Goal: Navigation & Orientation: Find specific page/section

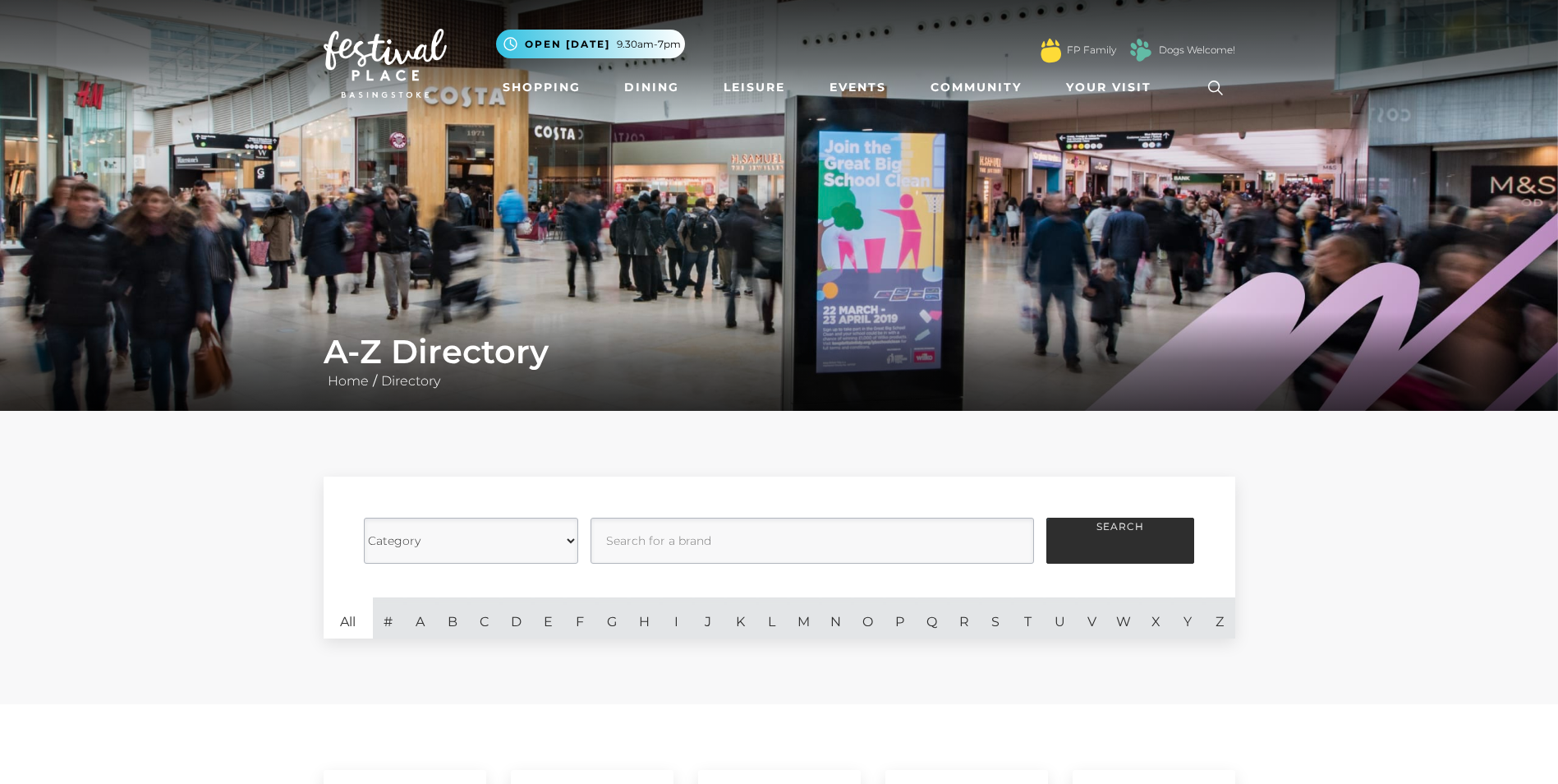
click at [569, 543] on select "Category Cafes Restaurants Fashion Services Technology Homeware Gifts, Statione…" at bounding box center [471, 540] width 215 height 46
click at [982, 209] on img at bounding box center [779, 205] width 1558 height 411
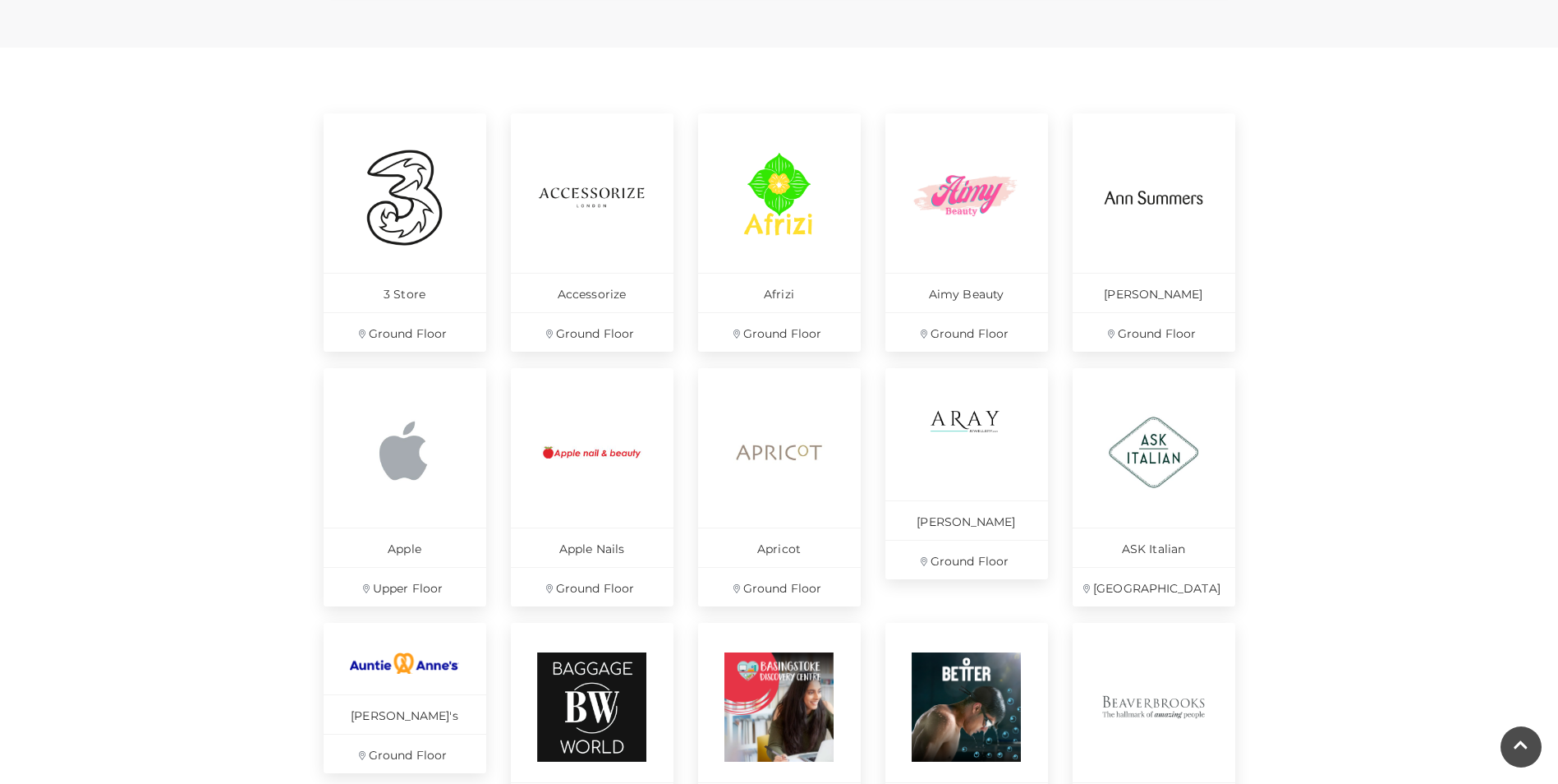
scroll to position [657, 0]
click at [787, 174] on img at bounding box center [779, 196] width 112 height 112
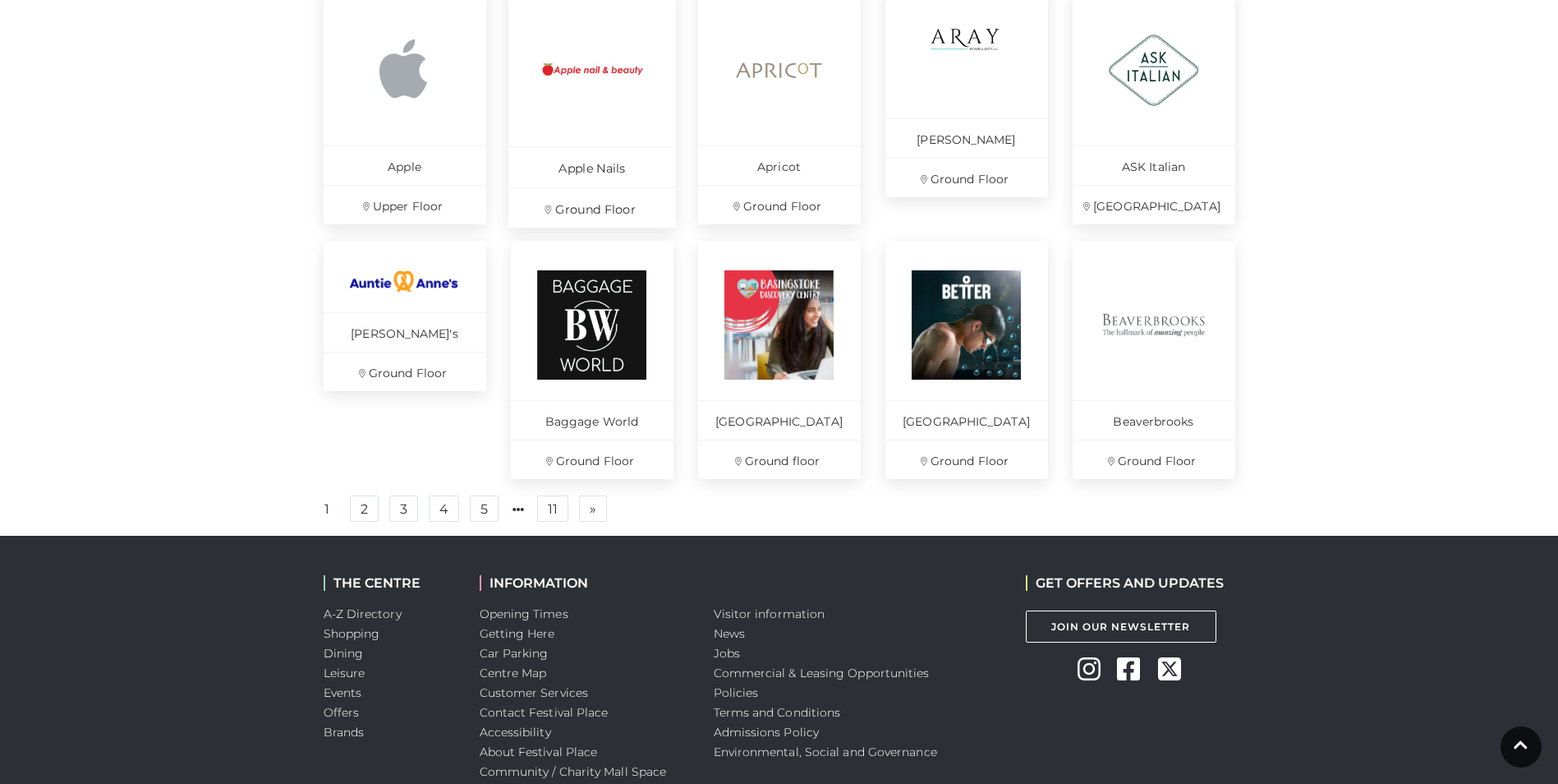
scroll to position [1068, 0]
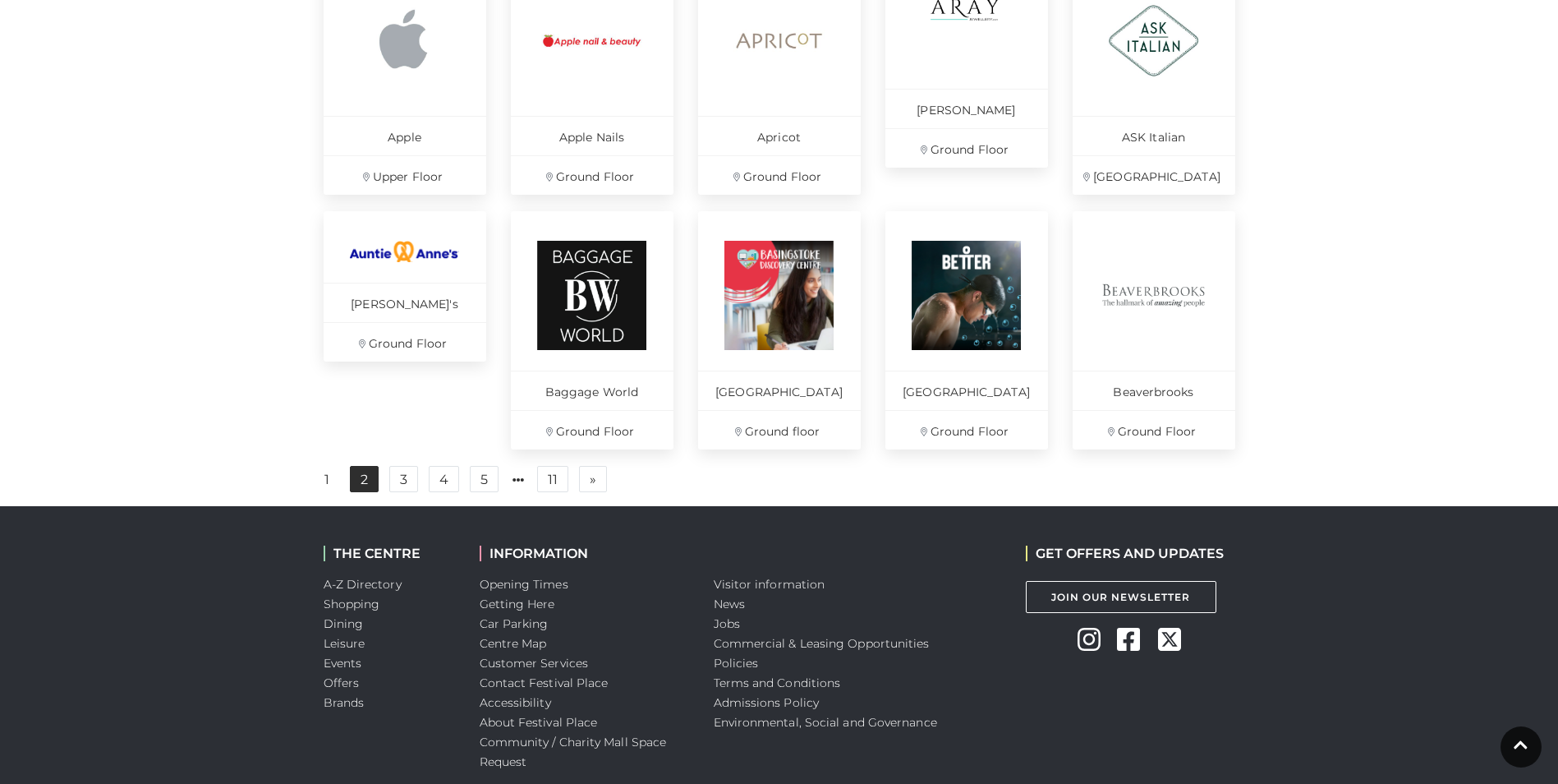
click at [371, 489] on link "2" at bounding box center [364, 478] width 29 height 26
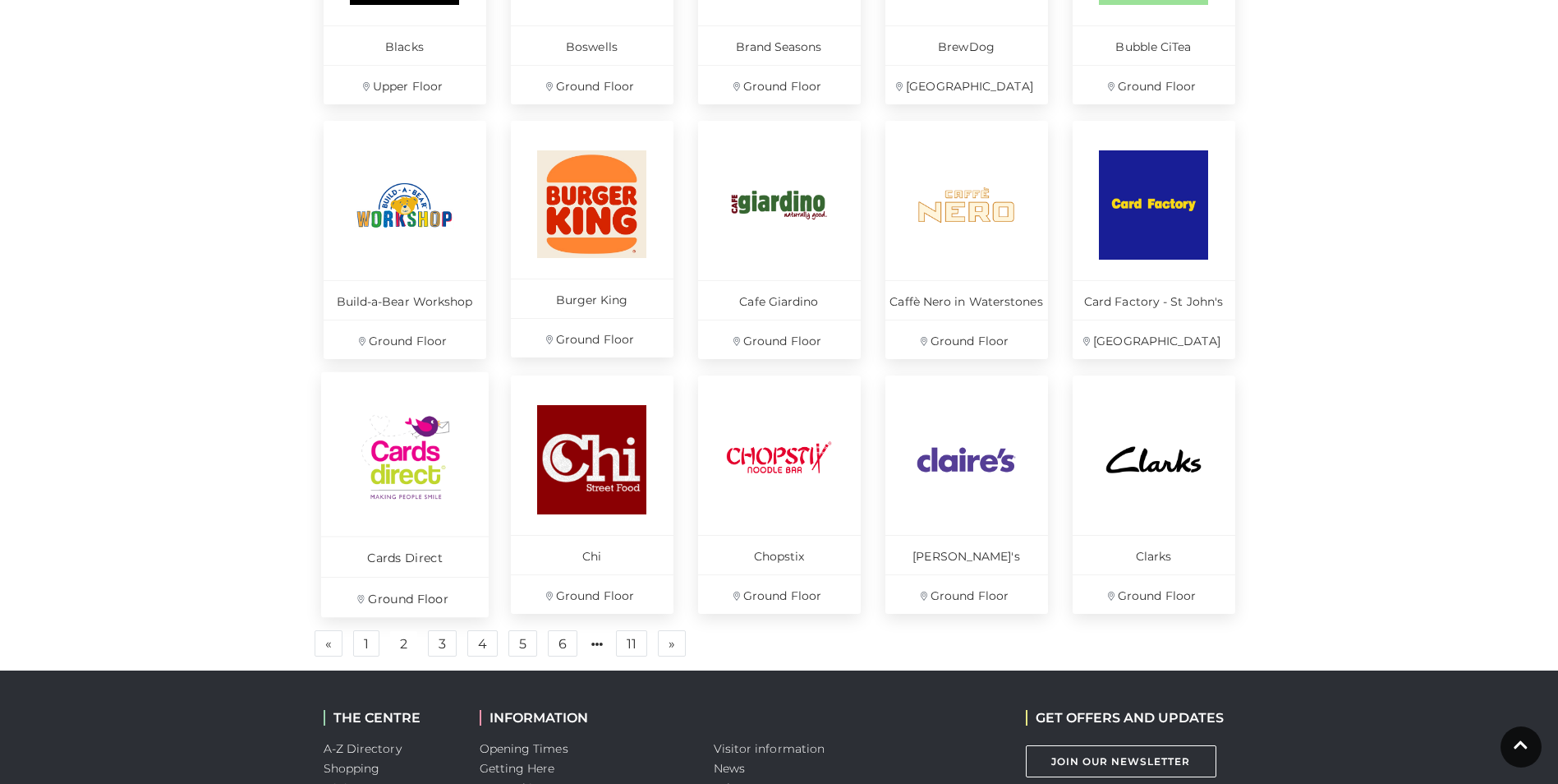
scroll to position [986, 0]
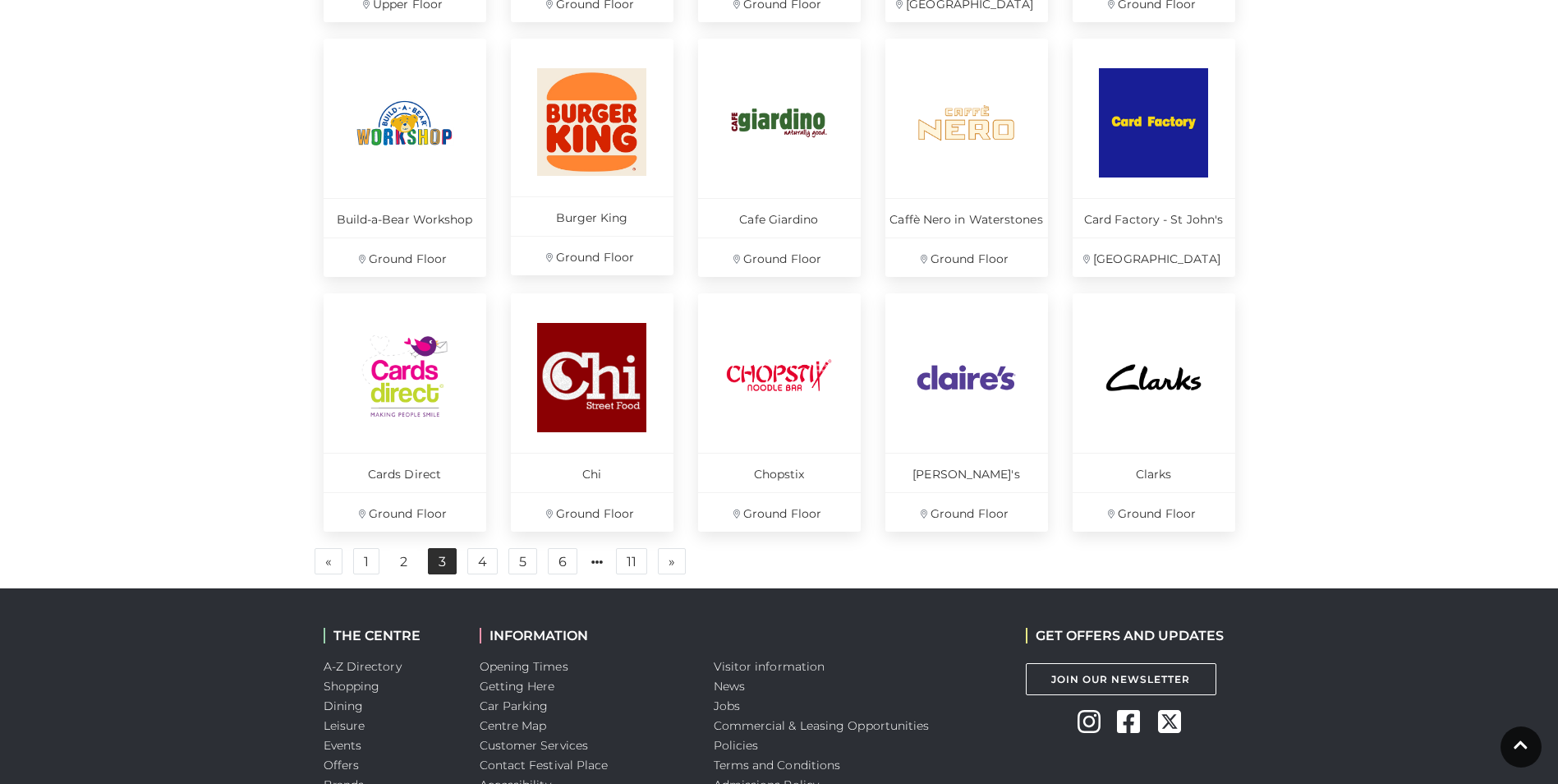
click at [440, 563] on link "3" at bounding box center [442, 560] width 29 height 26
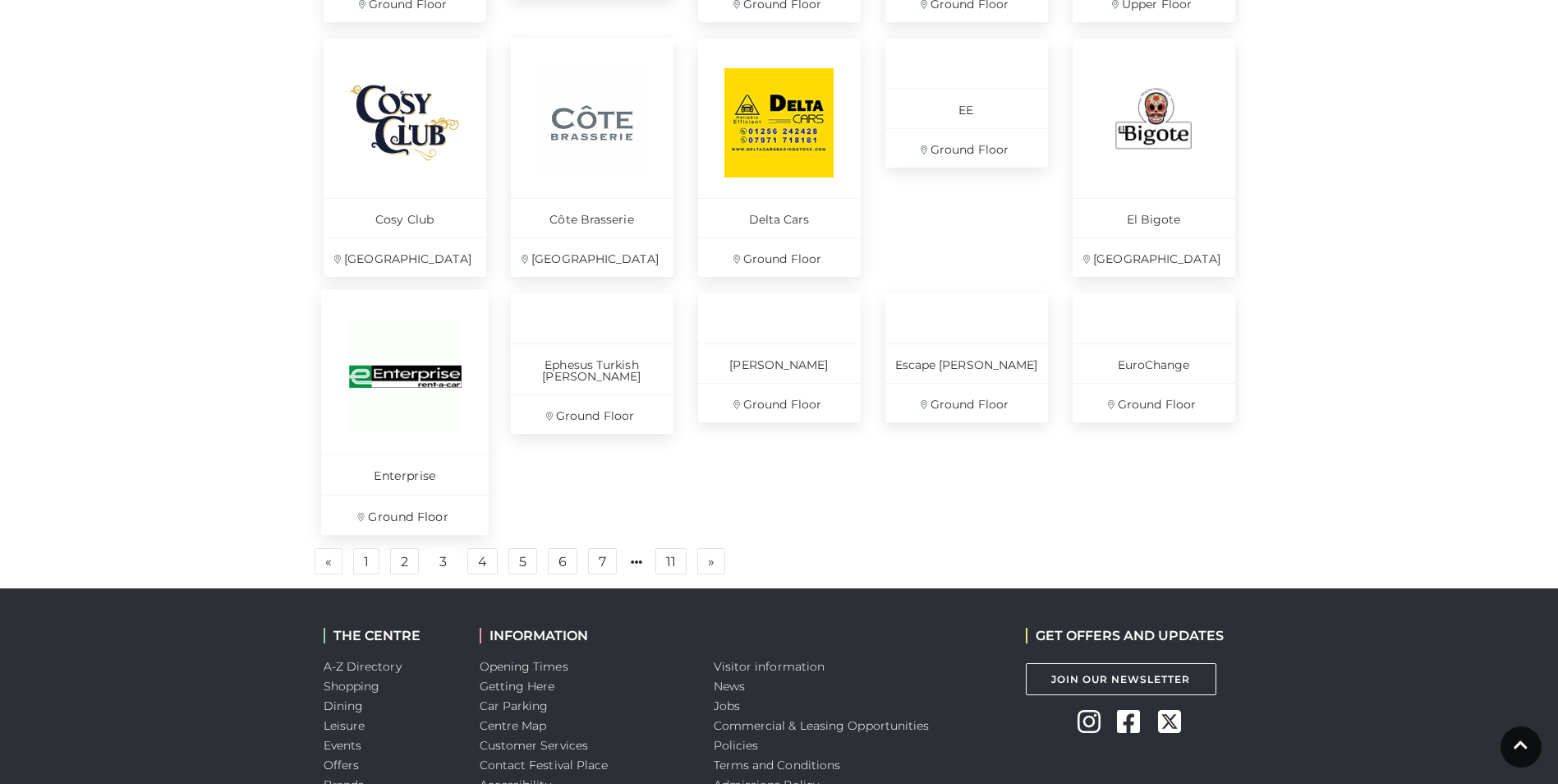
scroll to position [1068, 0]
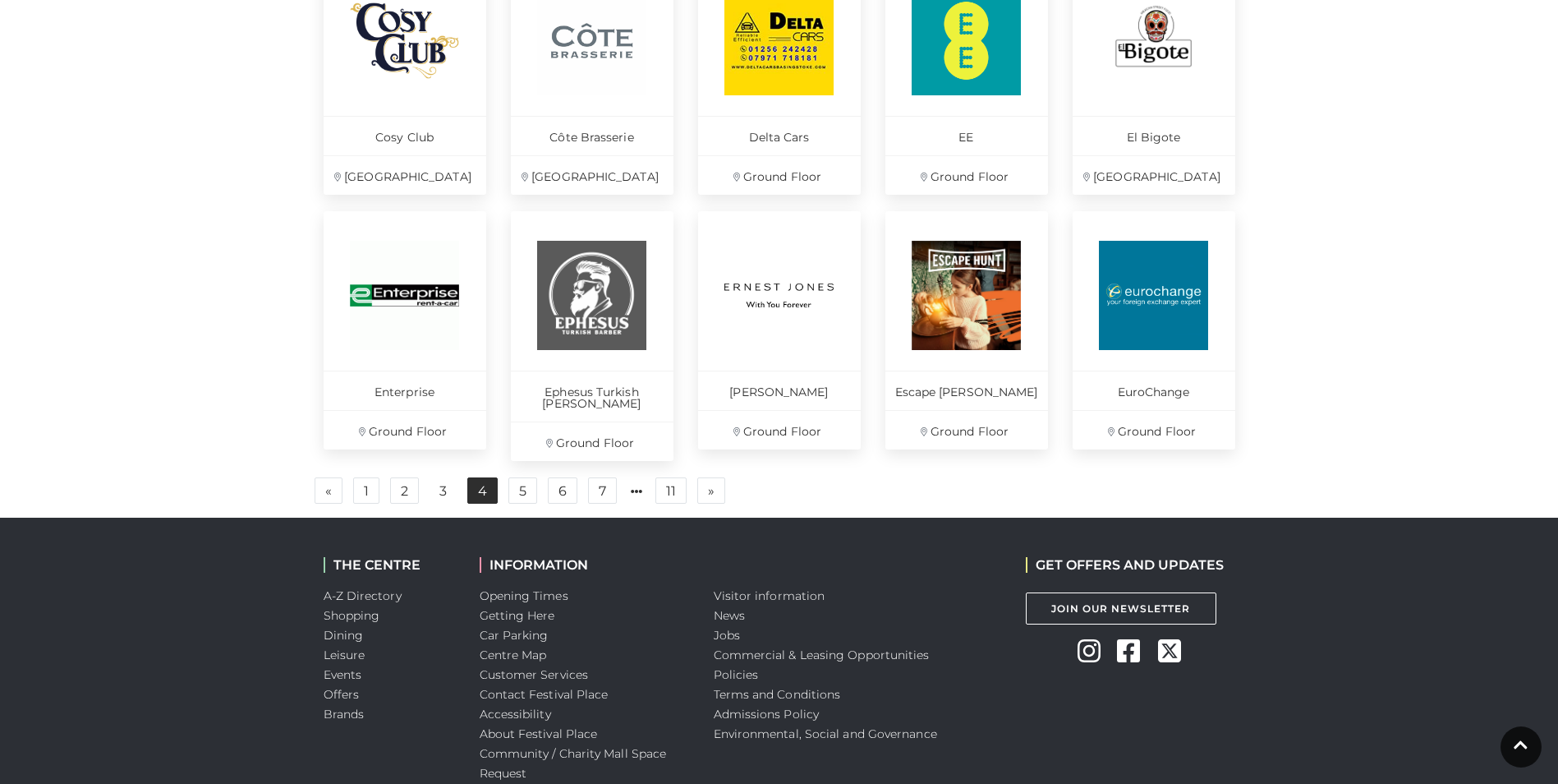
click at [476, 484] on link "4" at bounding box center [482, 490] width 30 height 26
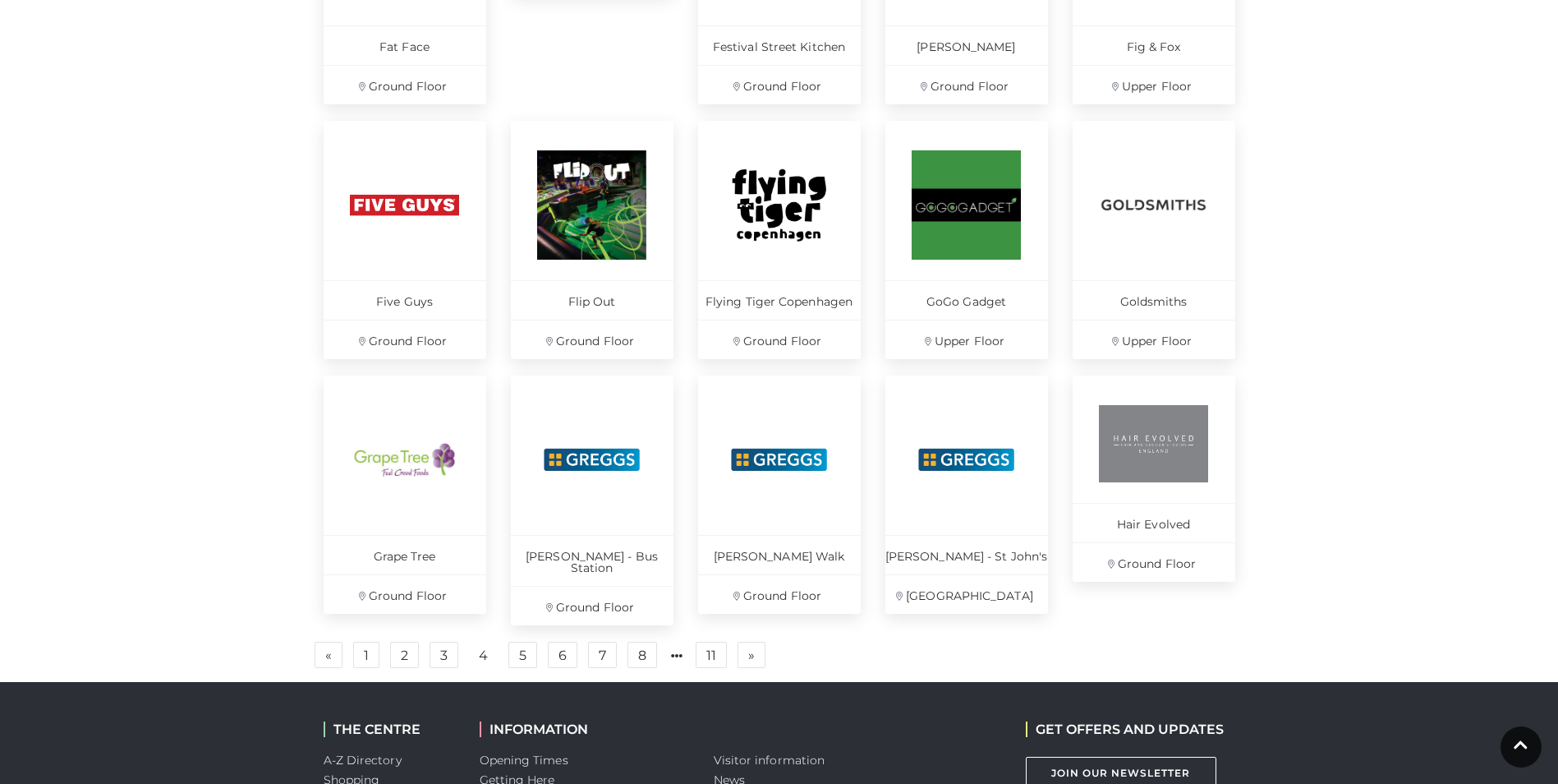
scroll to position [986, 0]
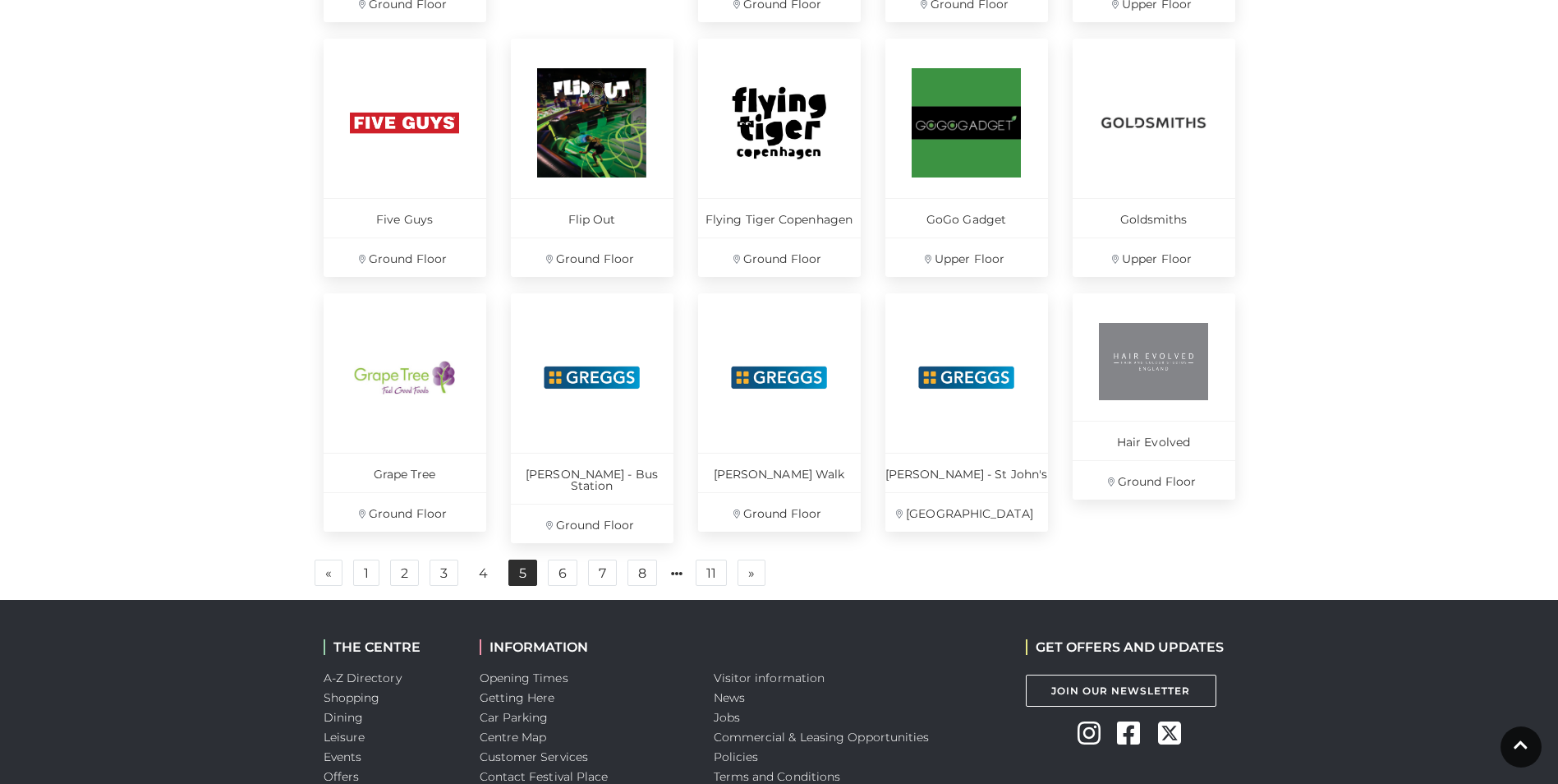
click at [523, 560] on link "5" at bounding box center [522, 572] width 29 height 26
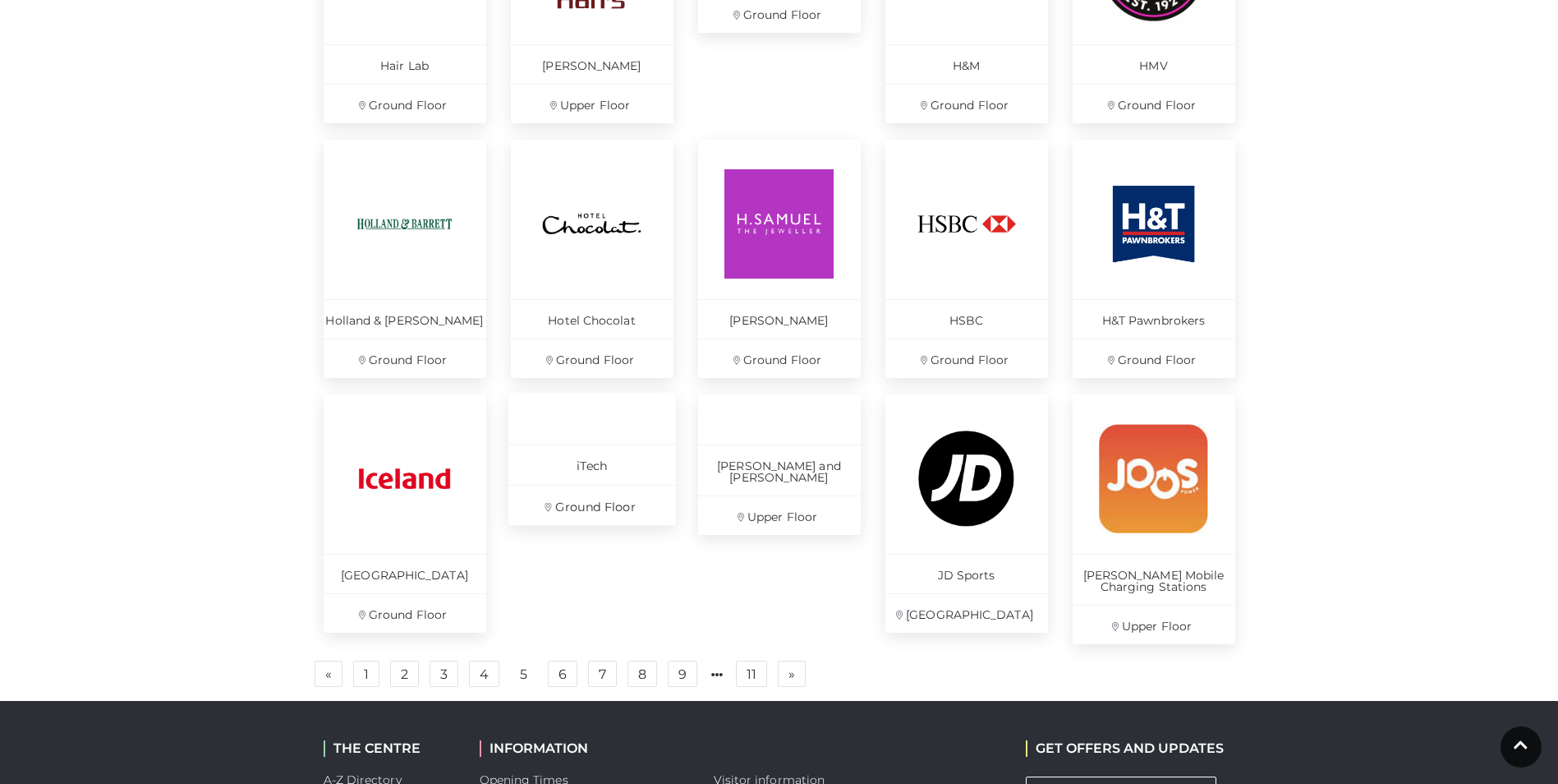
scroll to position [904, 0]
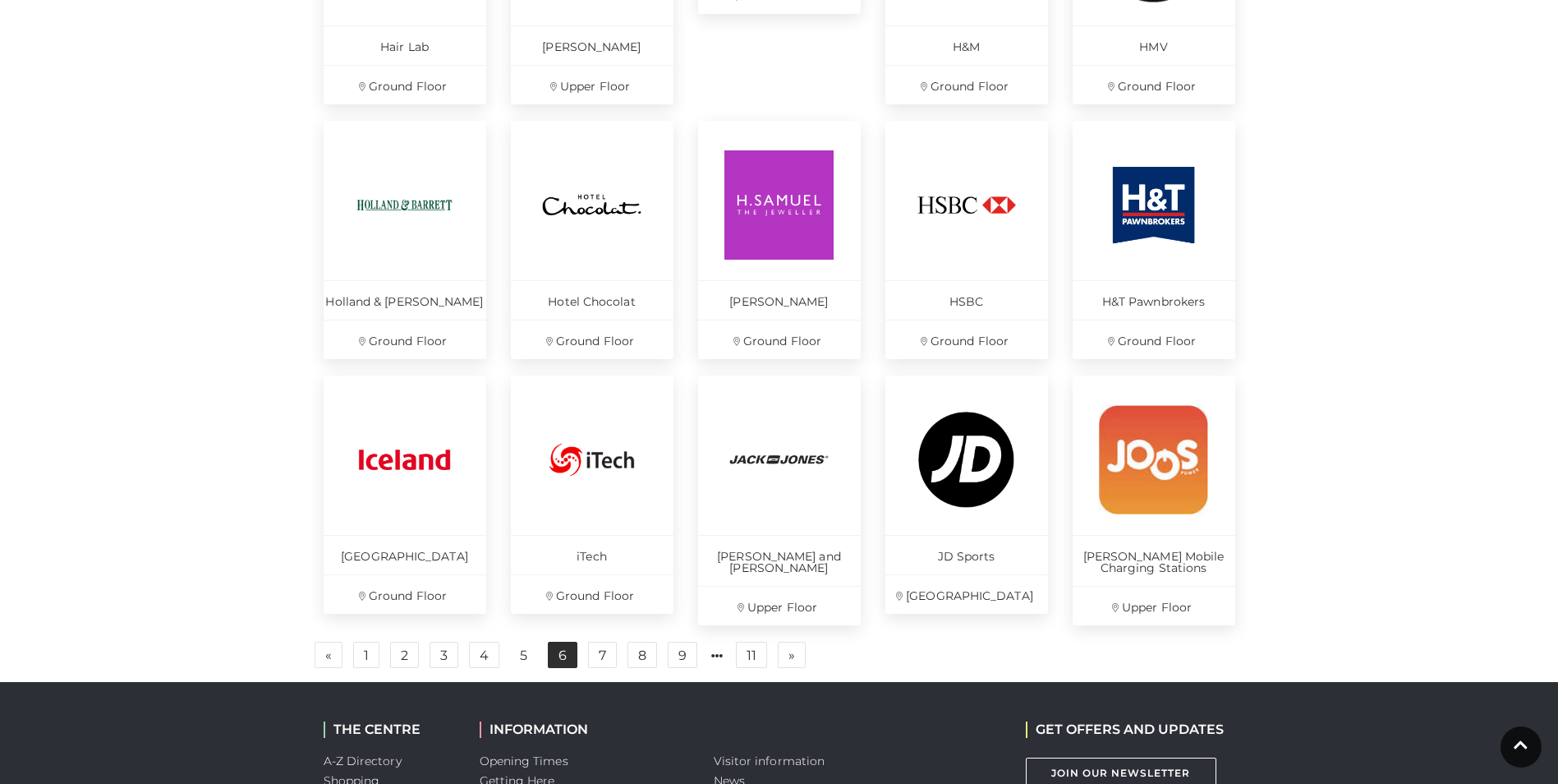
click at [557, 651] on link "6" at bounding box center [562, 654] width 29 height 26
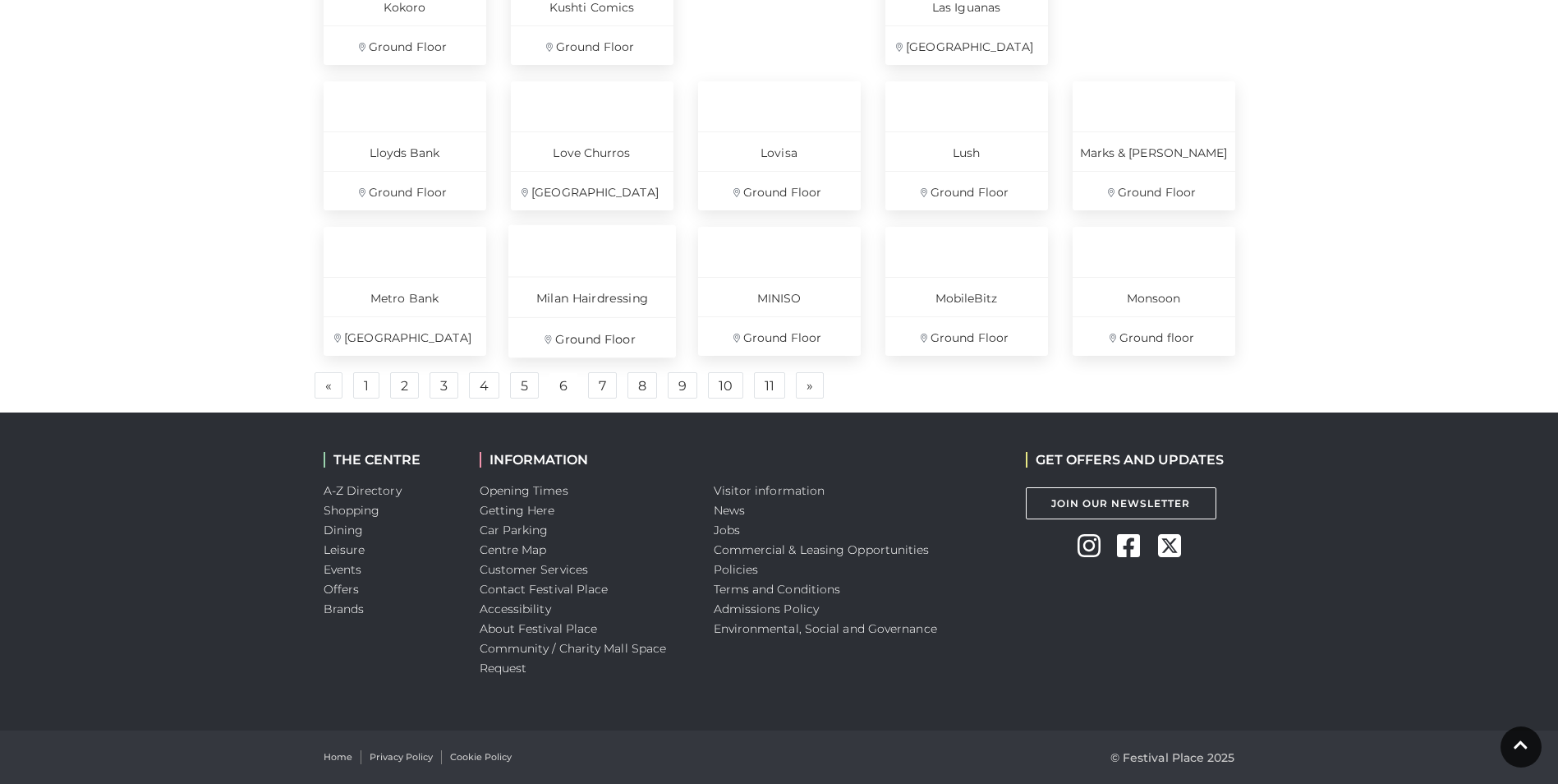
scroll to position [1068, 0]
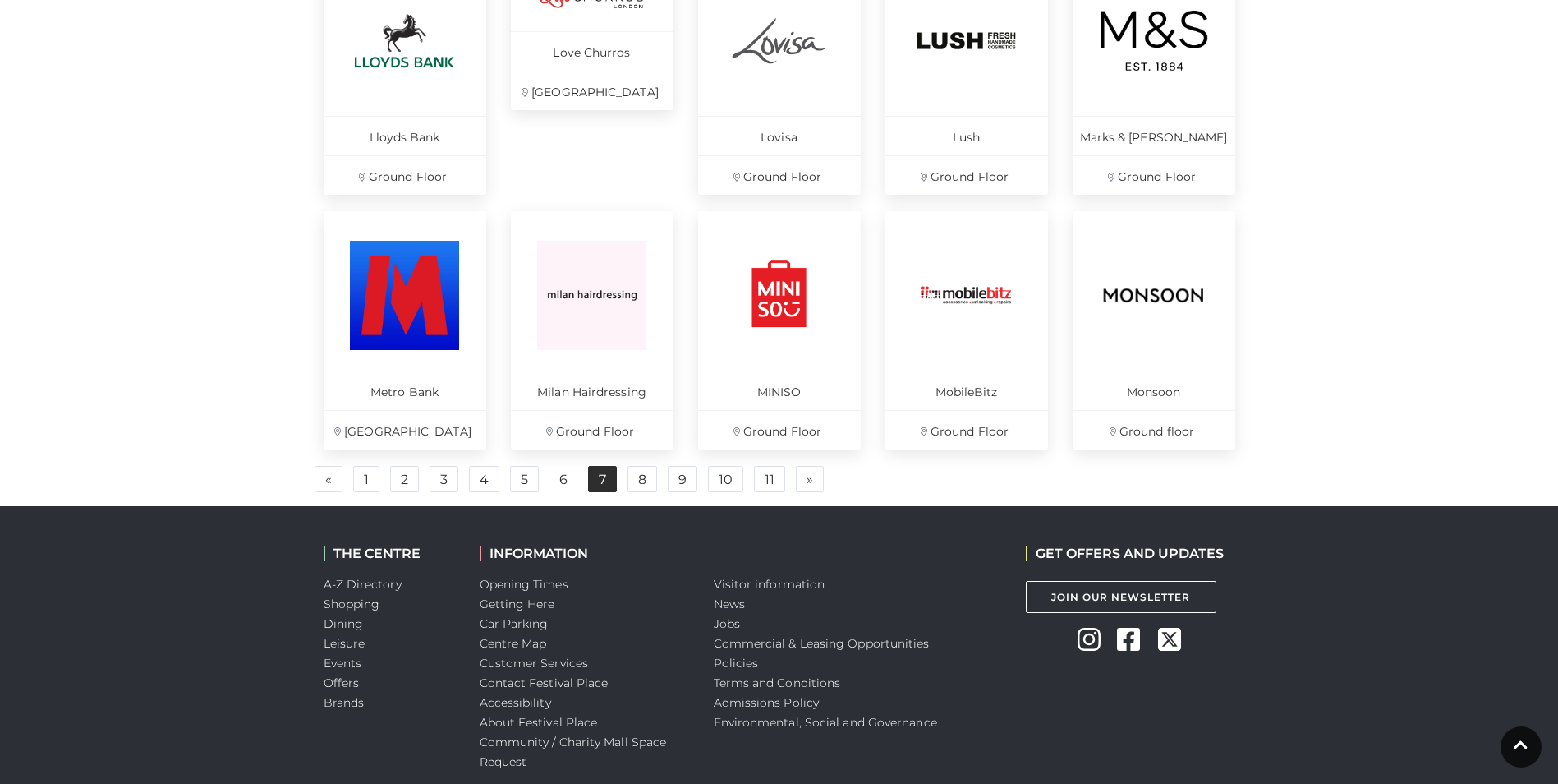
click at [594, 480] on link "7" at bounding box center [602, 478] width 29 height 26
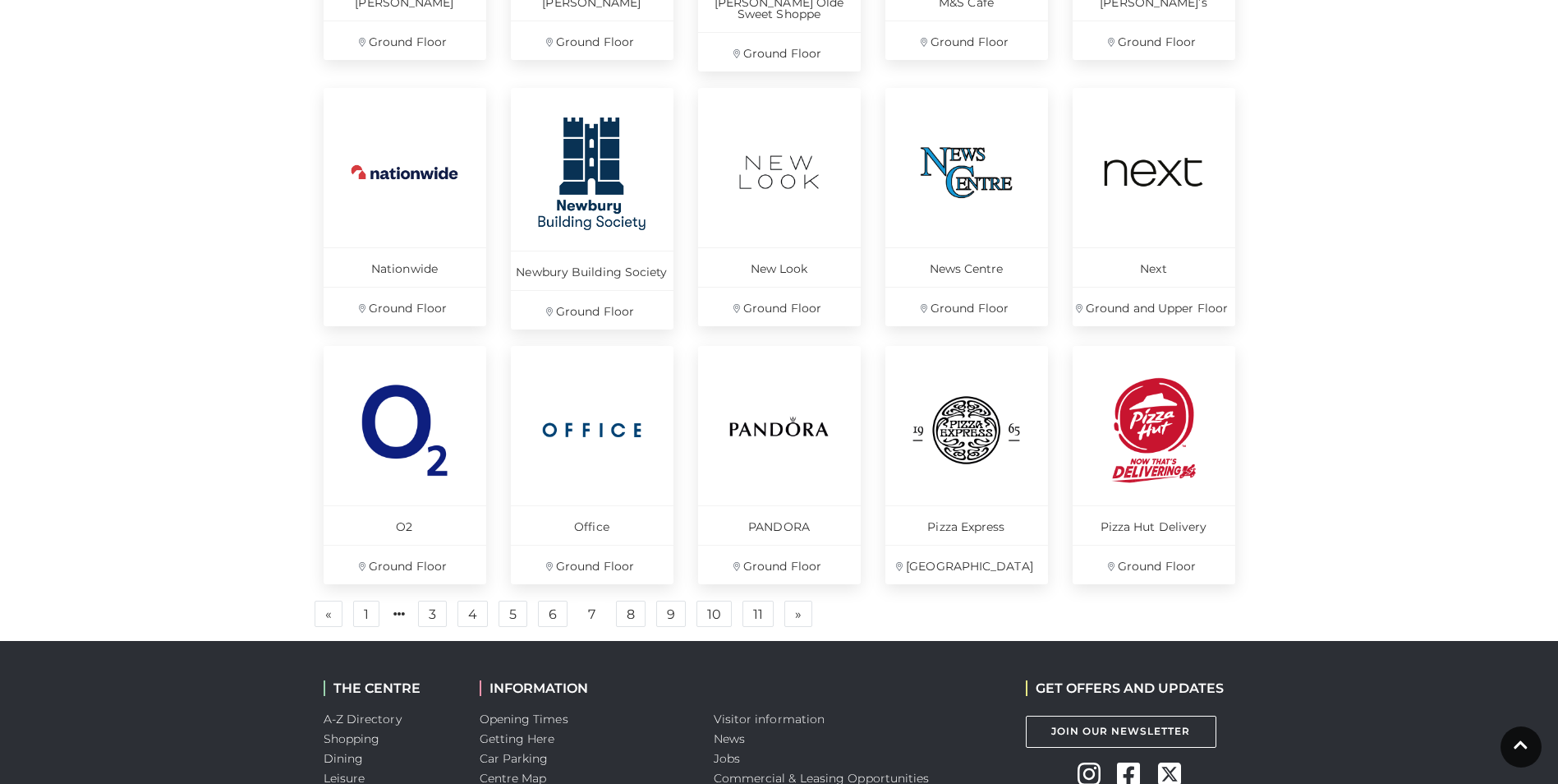
scroll to position [986, 0]
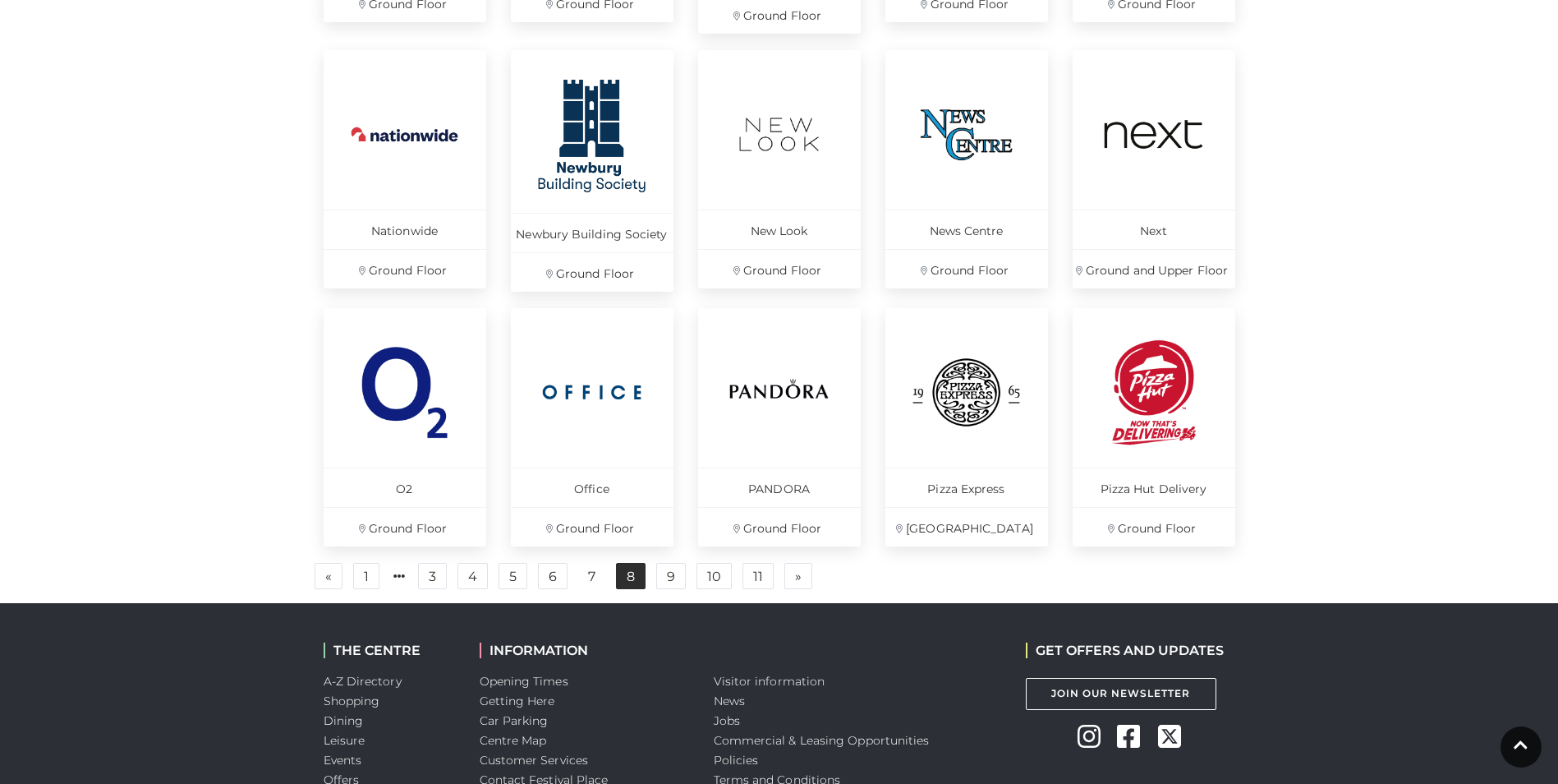
click at [627, 574] on link "8" at bounding box center [631, 575] width 29 height 26
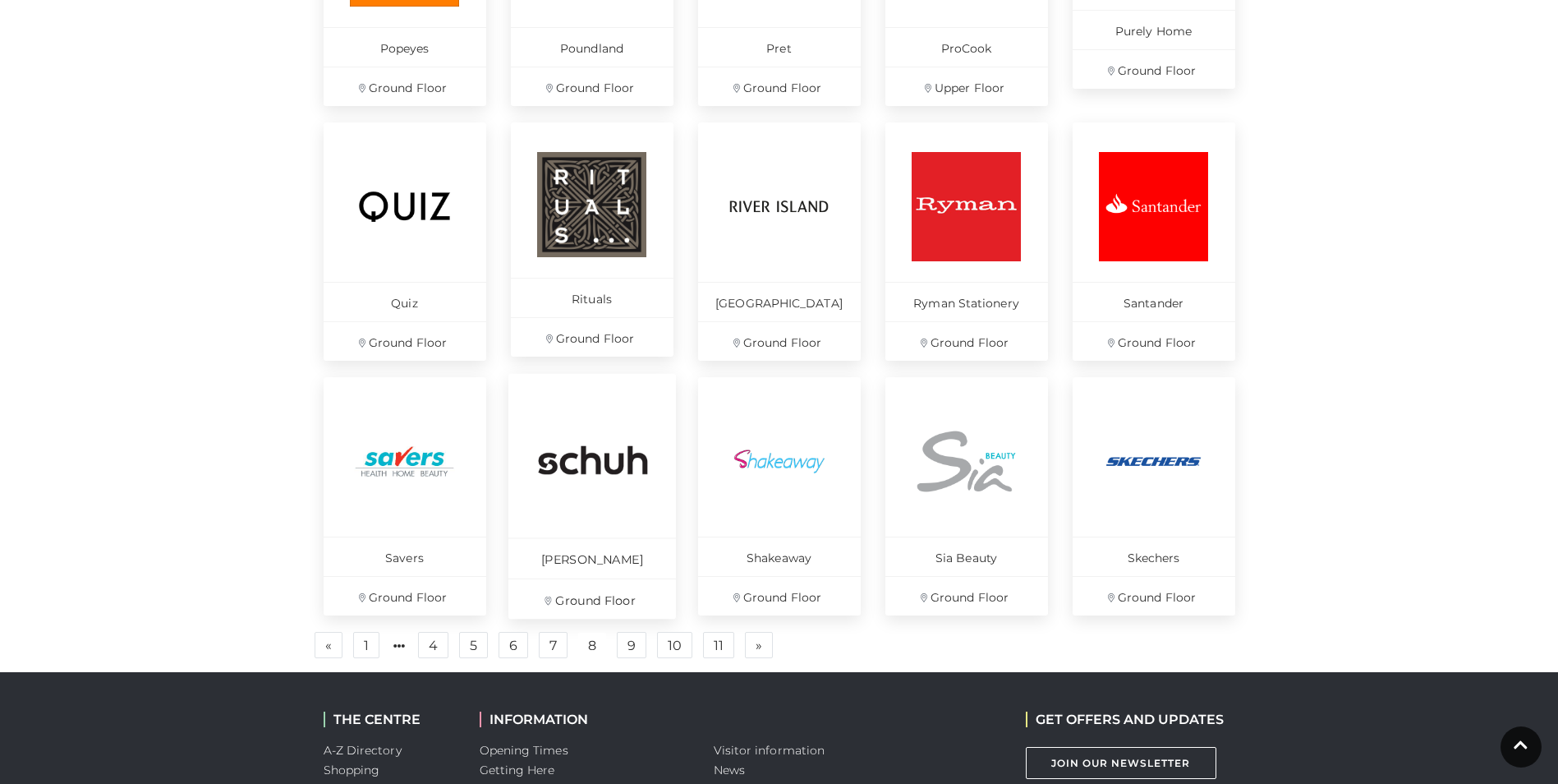
scroll to position [904, 0]
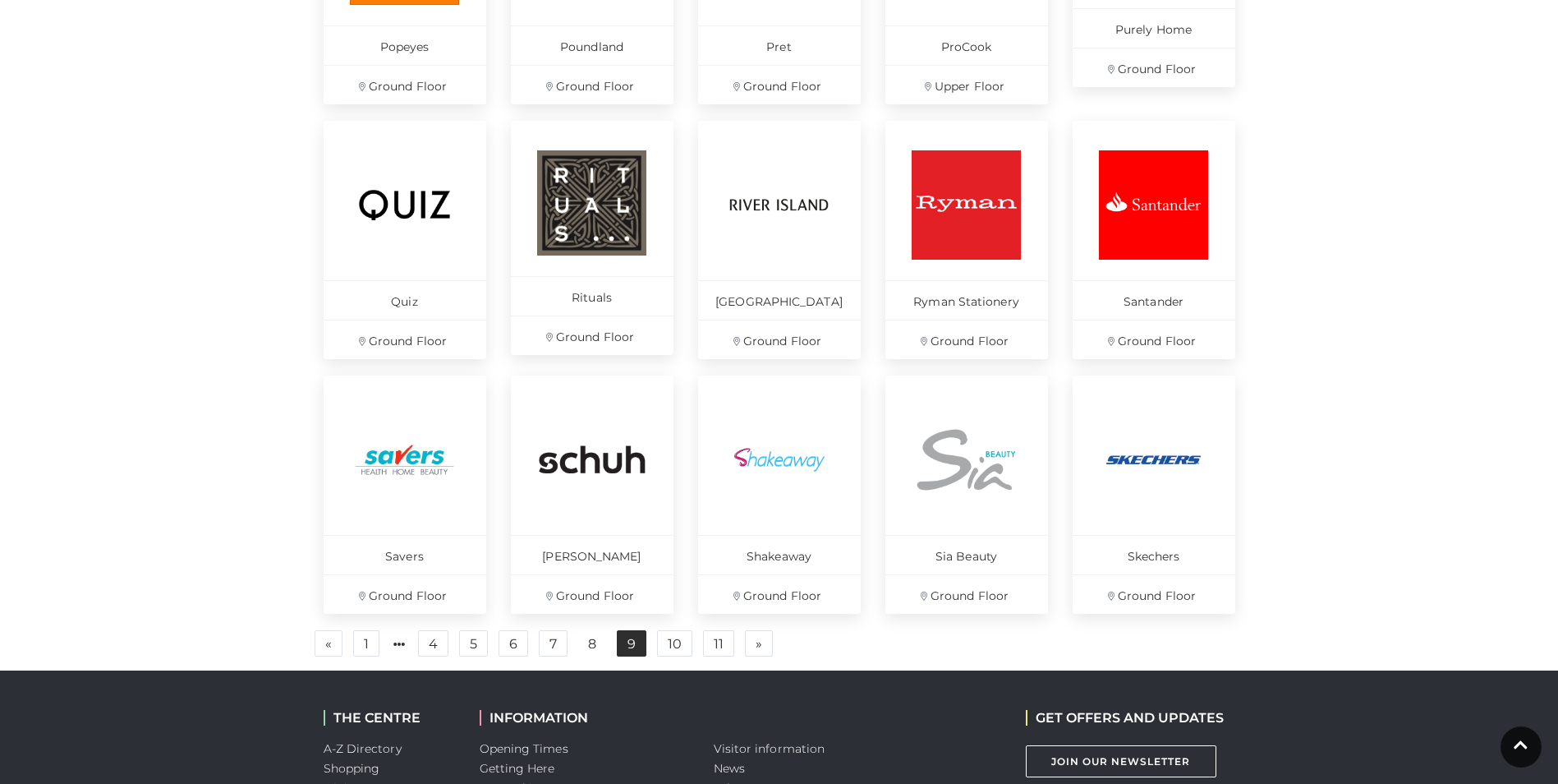
click at [628, 644] on link "9" at bounding box center [631, 642] width 29 height 26
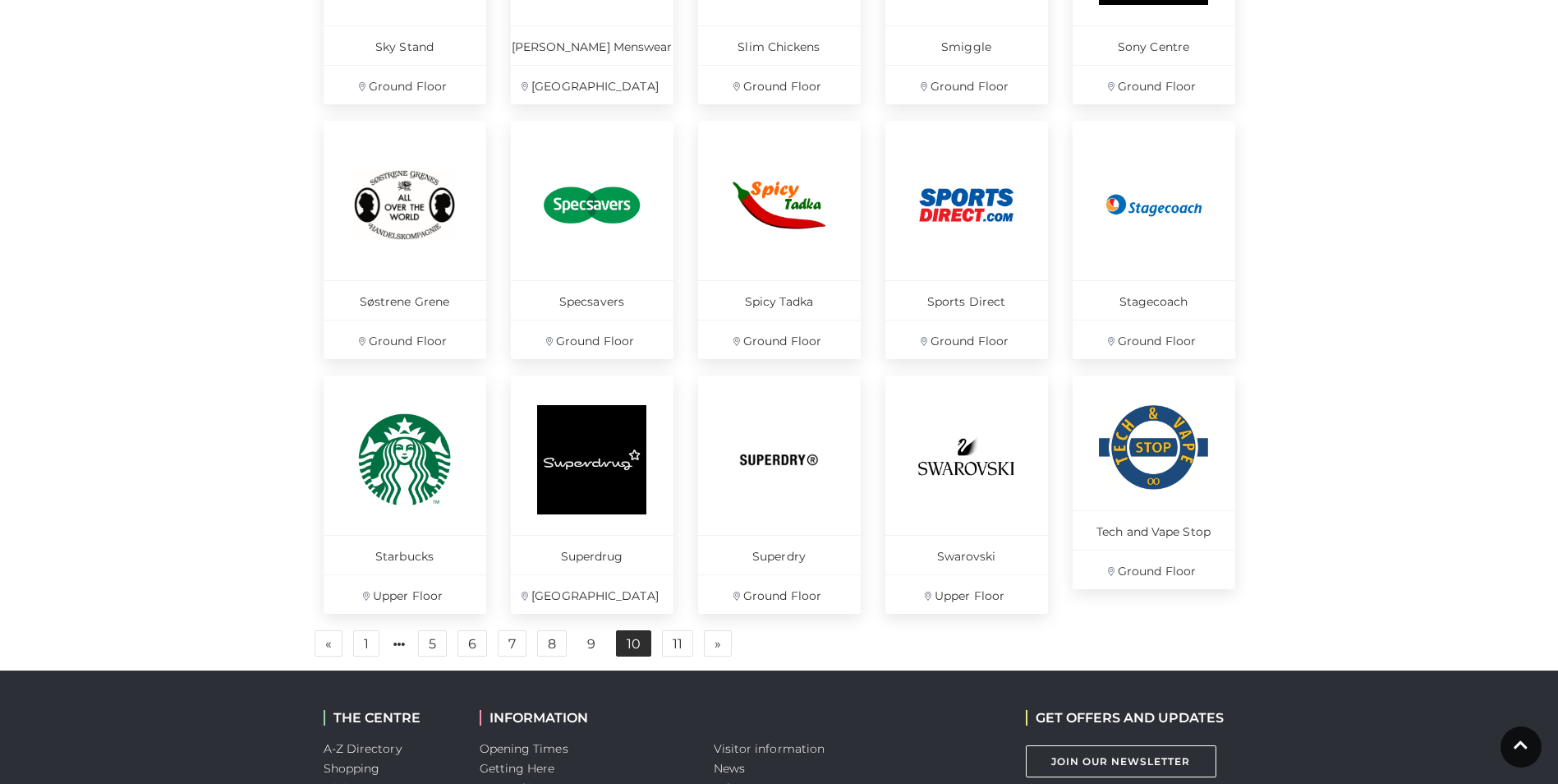
click at [626, 645] on link "10" at bounding box center [634, 642] width 35 height 26
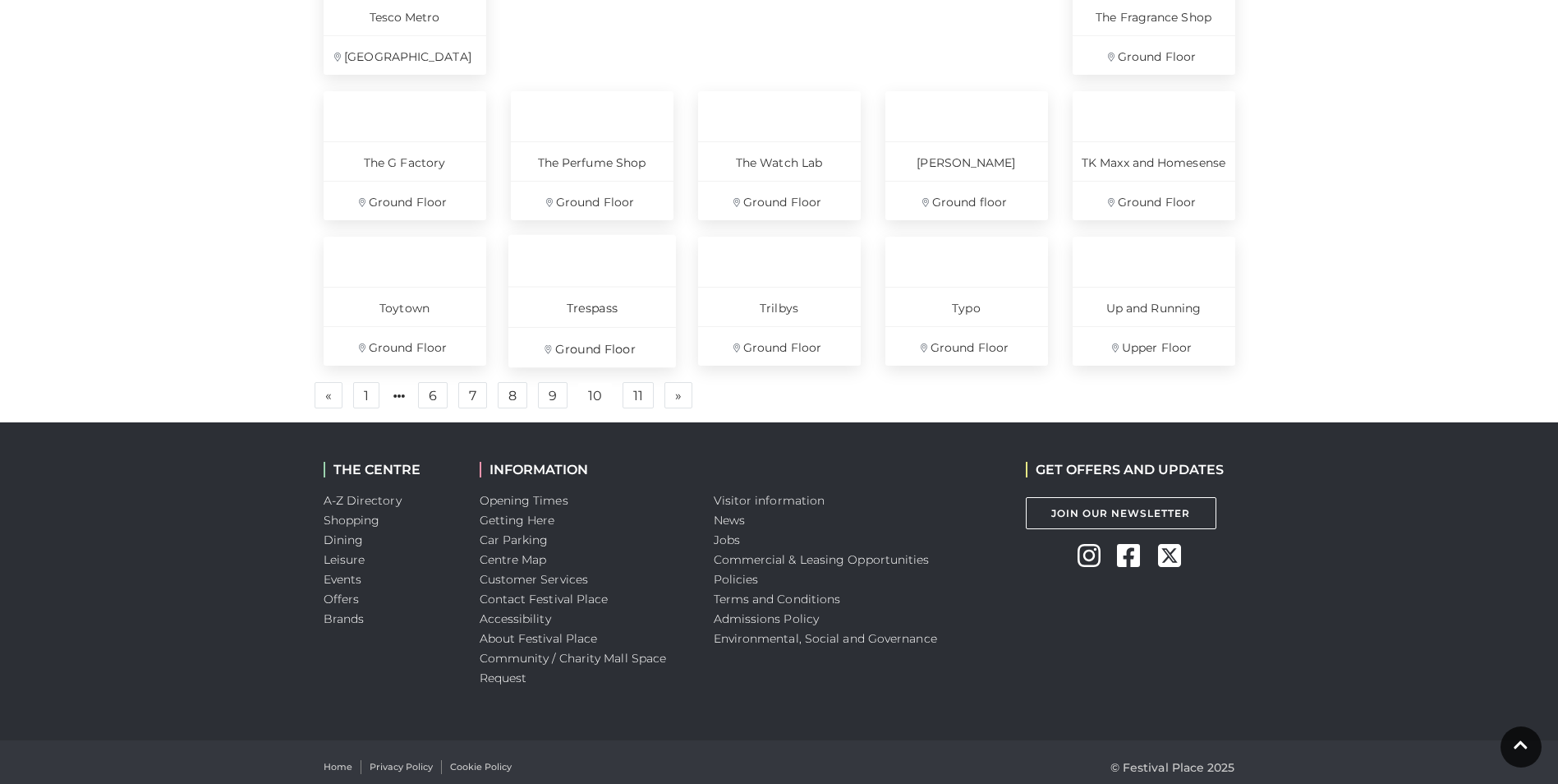
scroll to position [986, 0]
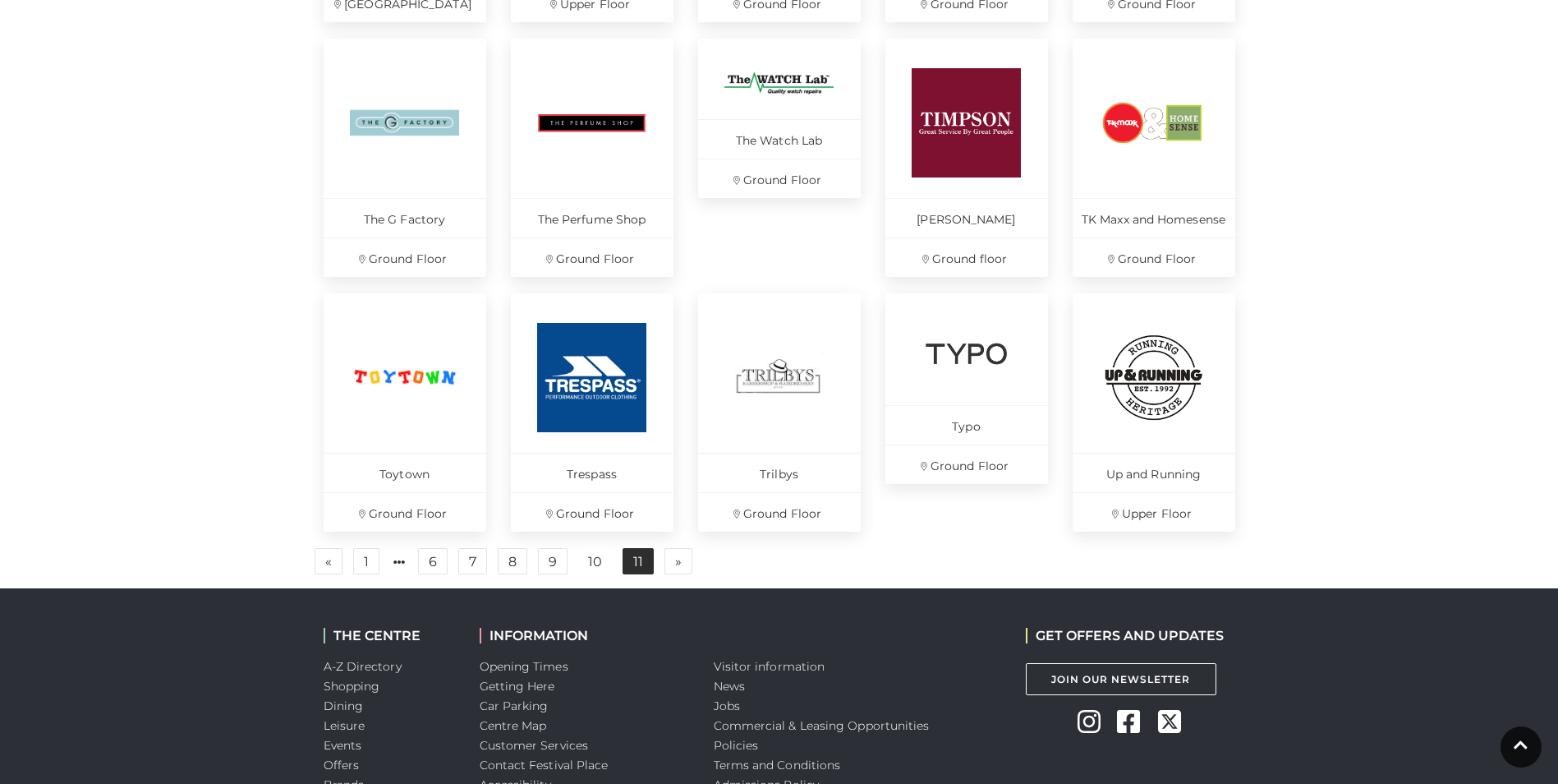
click at [631, 563] on link "11" at bounding box center [638, 560] width 31 height 26
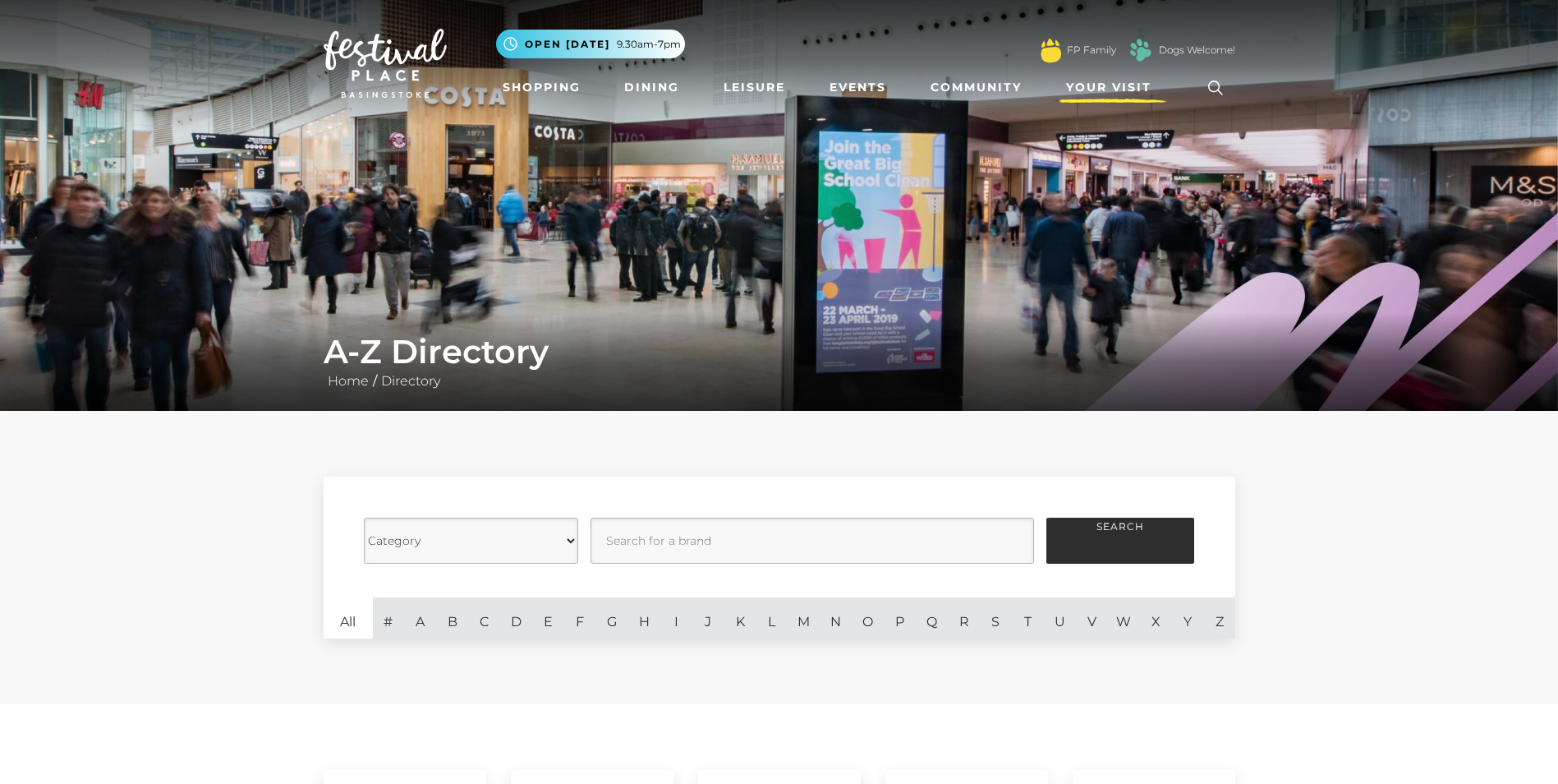
click at [1072, 86] on span "Your Visit" at bounding box center [1109, 87] width 86 height 18
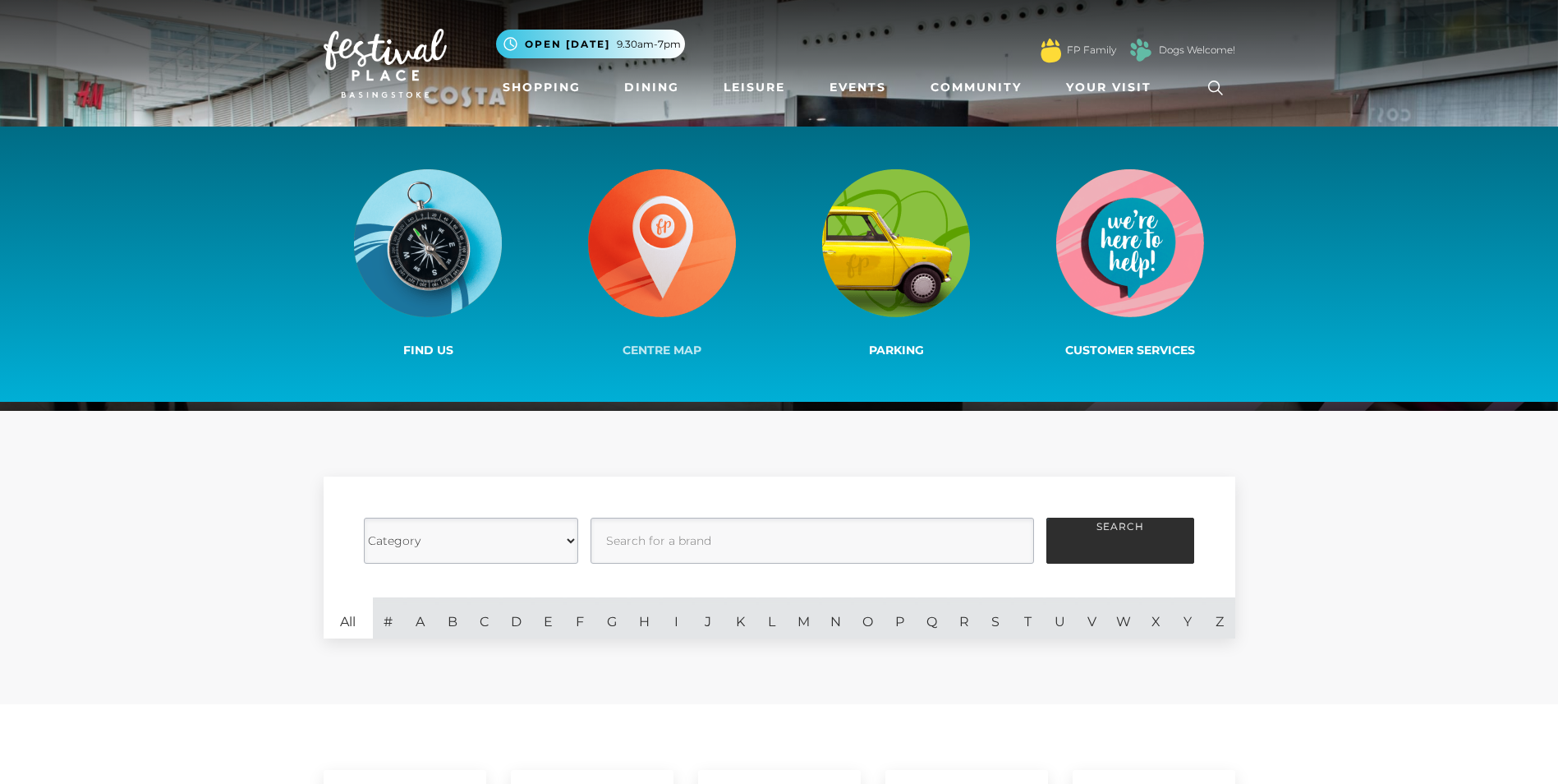
click at [632, 254] on img at bounding box center [662, 243] width 148 height 148
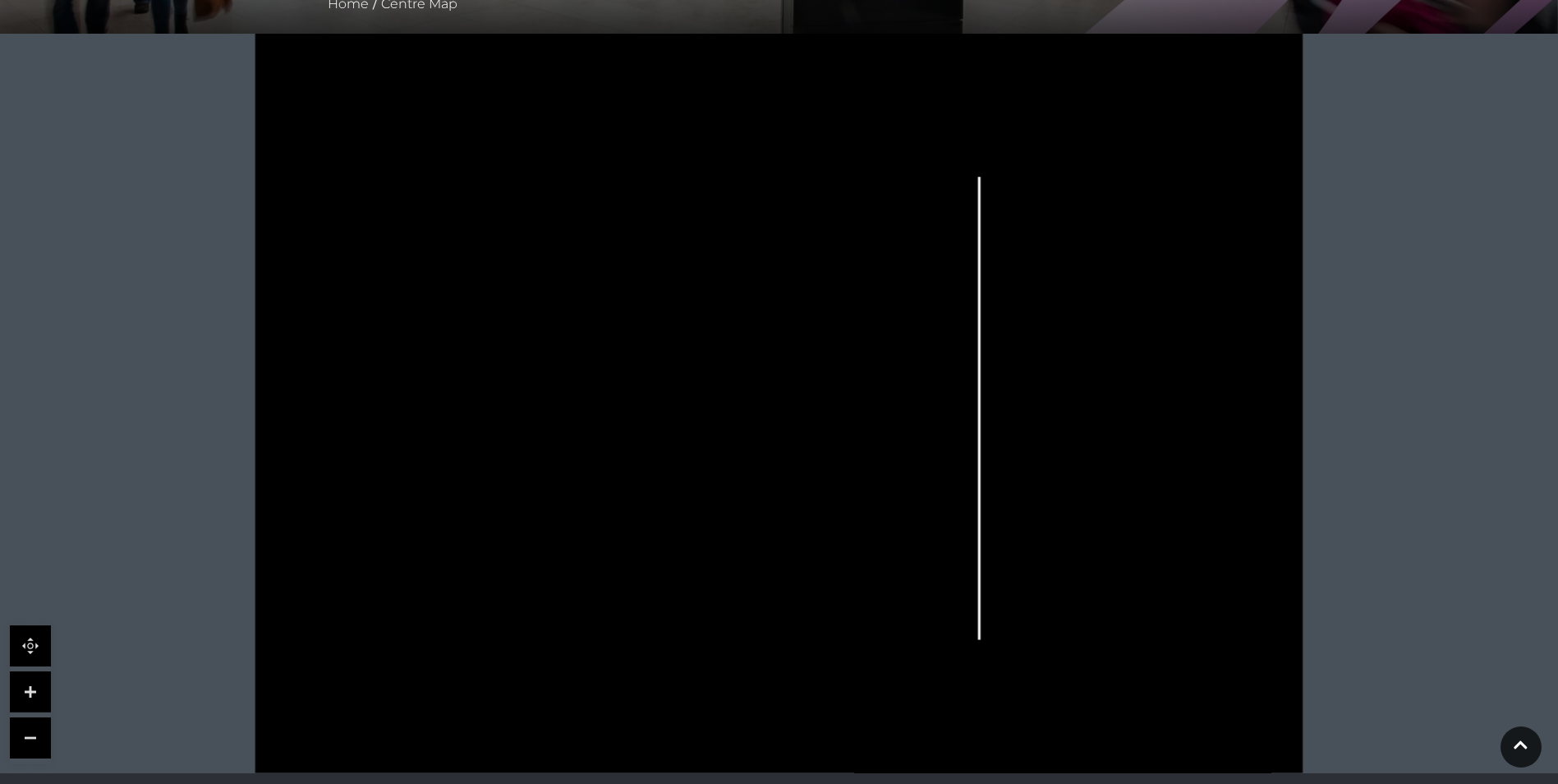
scroll to position [411, 0]
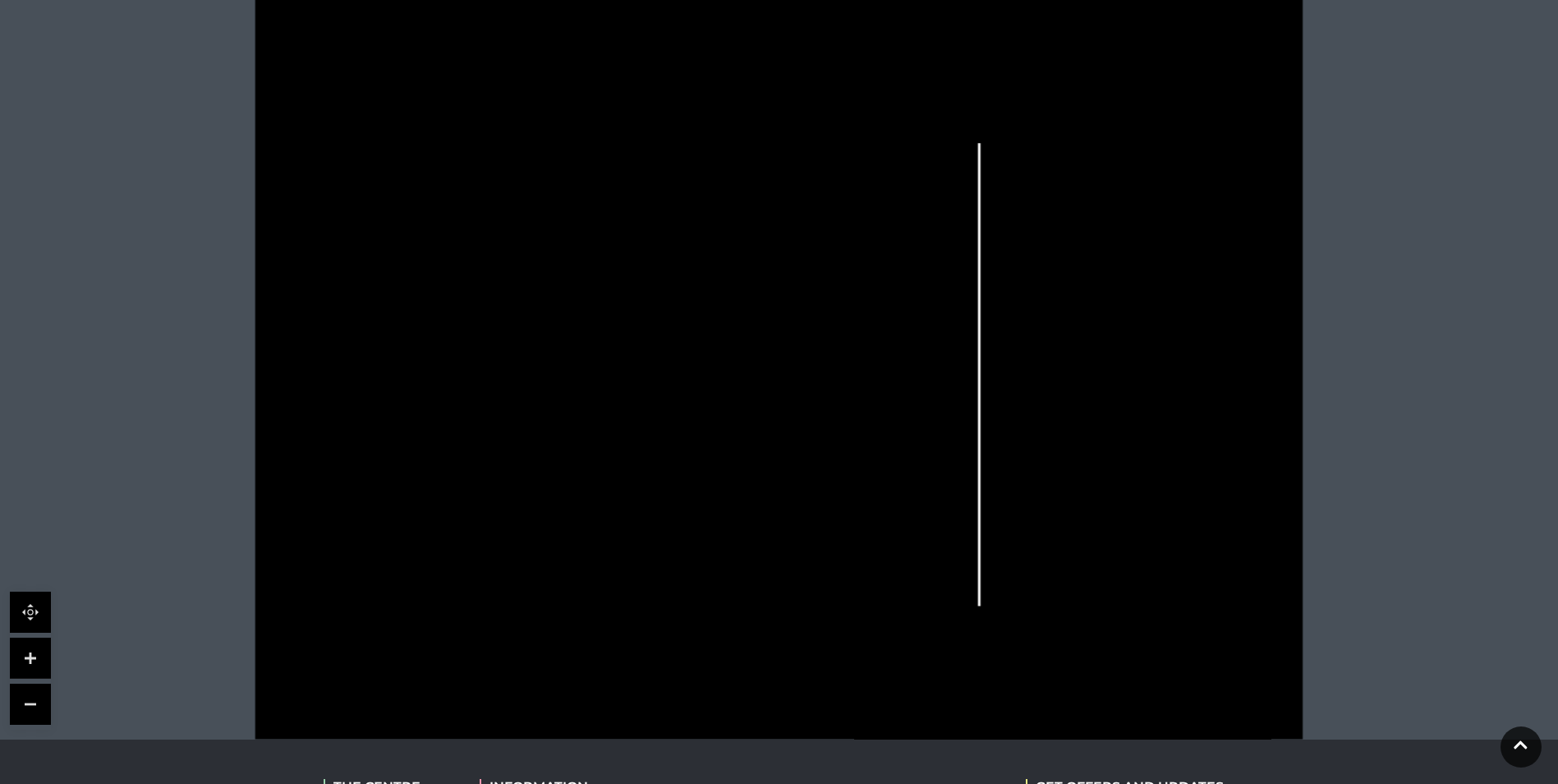
click at [38, 660] on link at bounding box center [30, 657] width 41 height 41
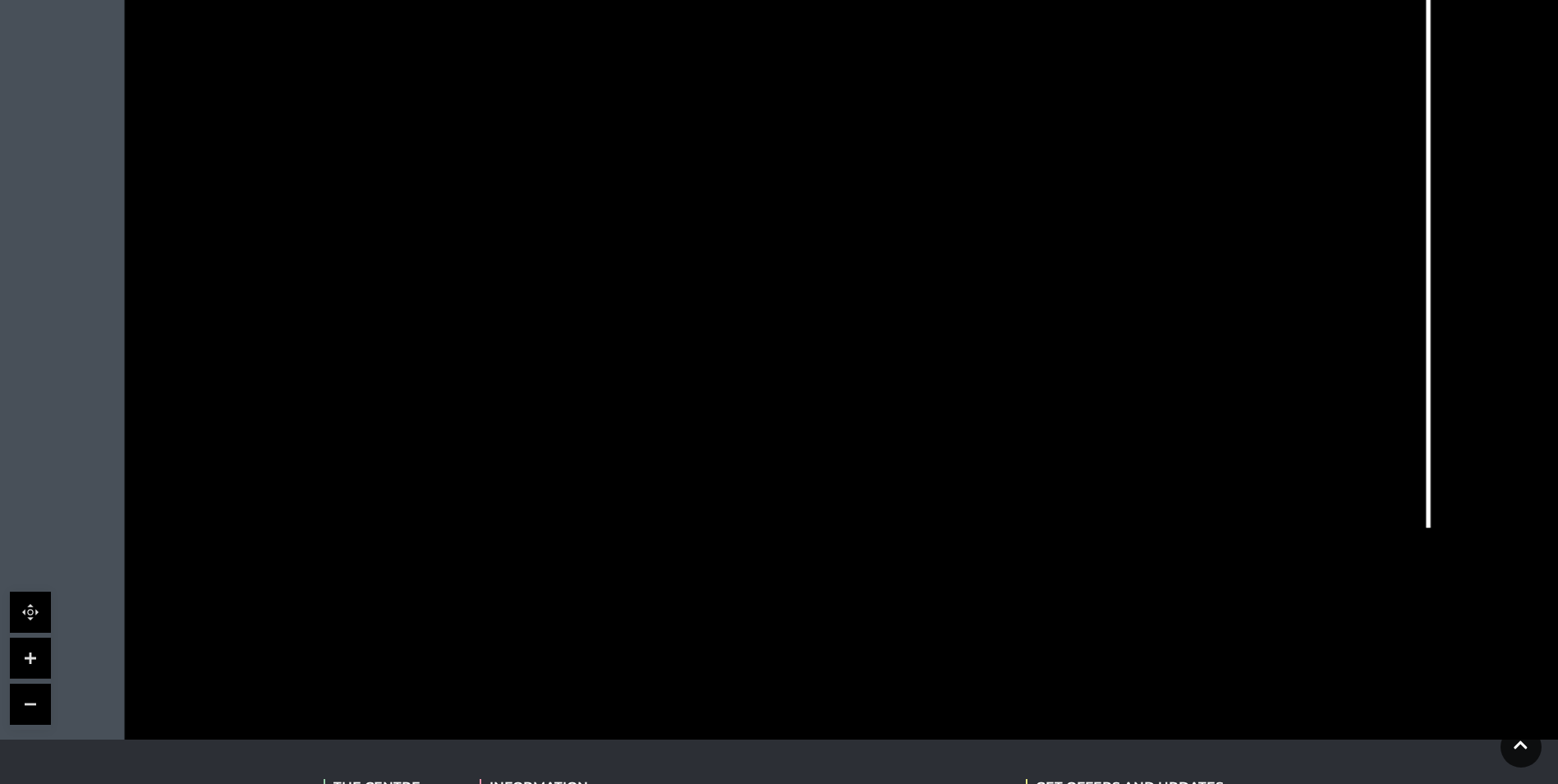
drag, startPoint x: 246, startPoint y: 592, endPoint x: 534, endPoint y: 325, distance: 392.7
click at [534, 325] on rect at bounding box center [530, 324] width 27 height 63
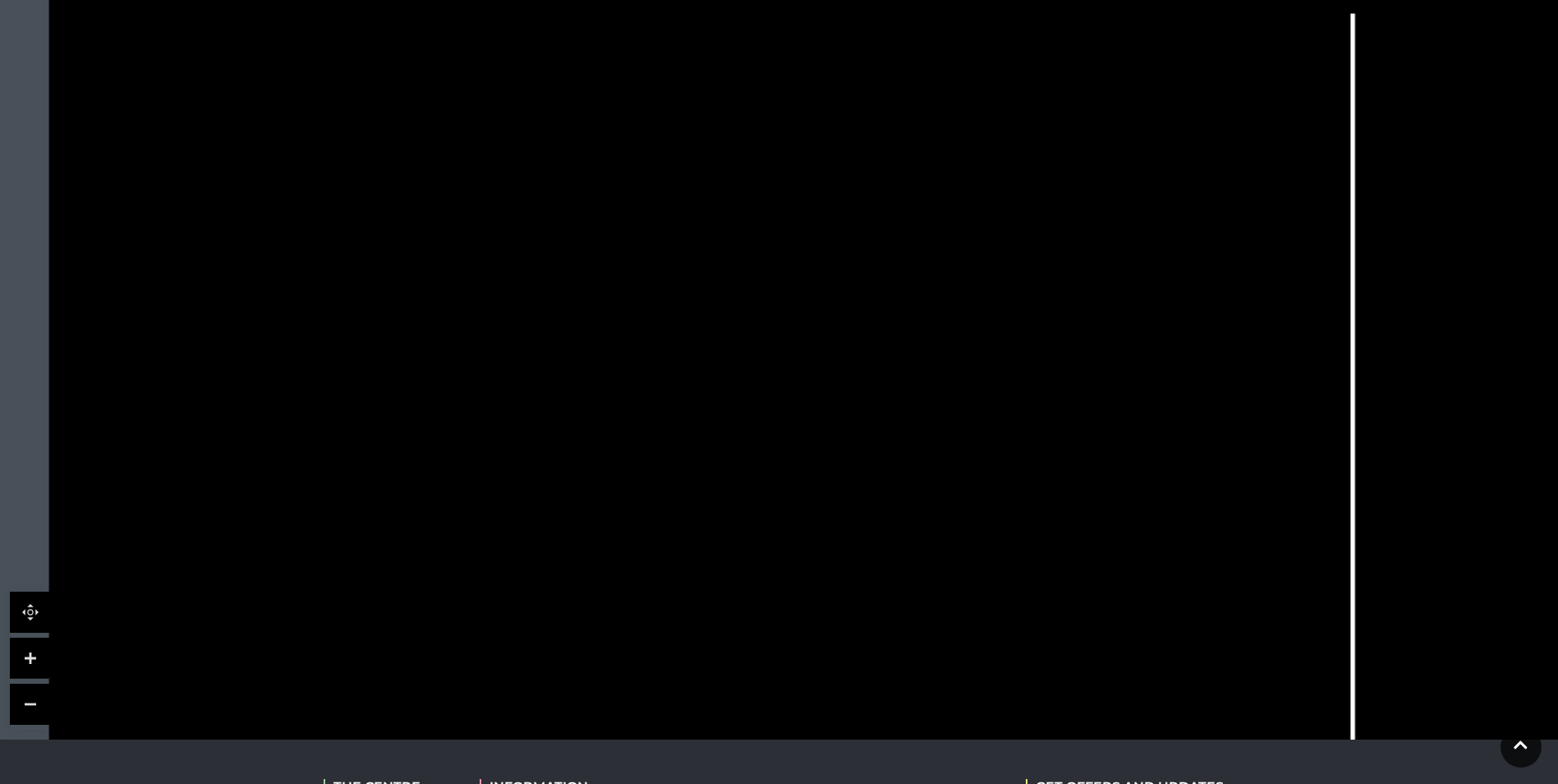
drag, startPoint x: 720, startPoint y: 382, endPoint x: 645, endPoint y: 702, distance: 328.7
click at [645, 702] on rect at bounding box center [655, 692] width 108 height 40
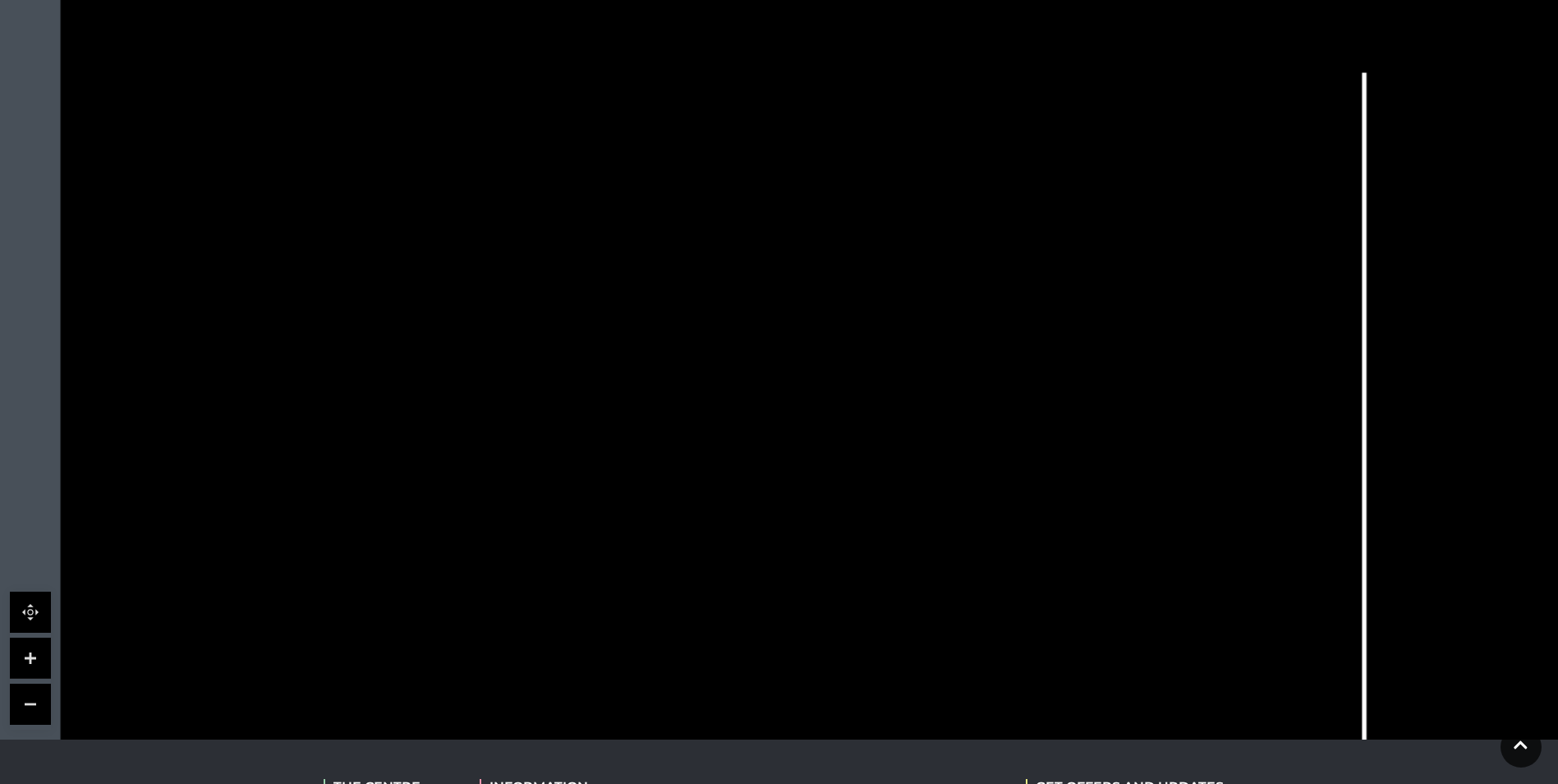
drag, startPoint x: 749, startPoint y: 447, endPoint x: 761, endPoint y: 506, distance: 60.2
click at [761, 506] on icon at bounding box center [1003, 480] width 2366 height 1331
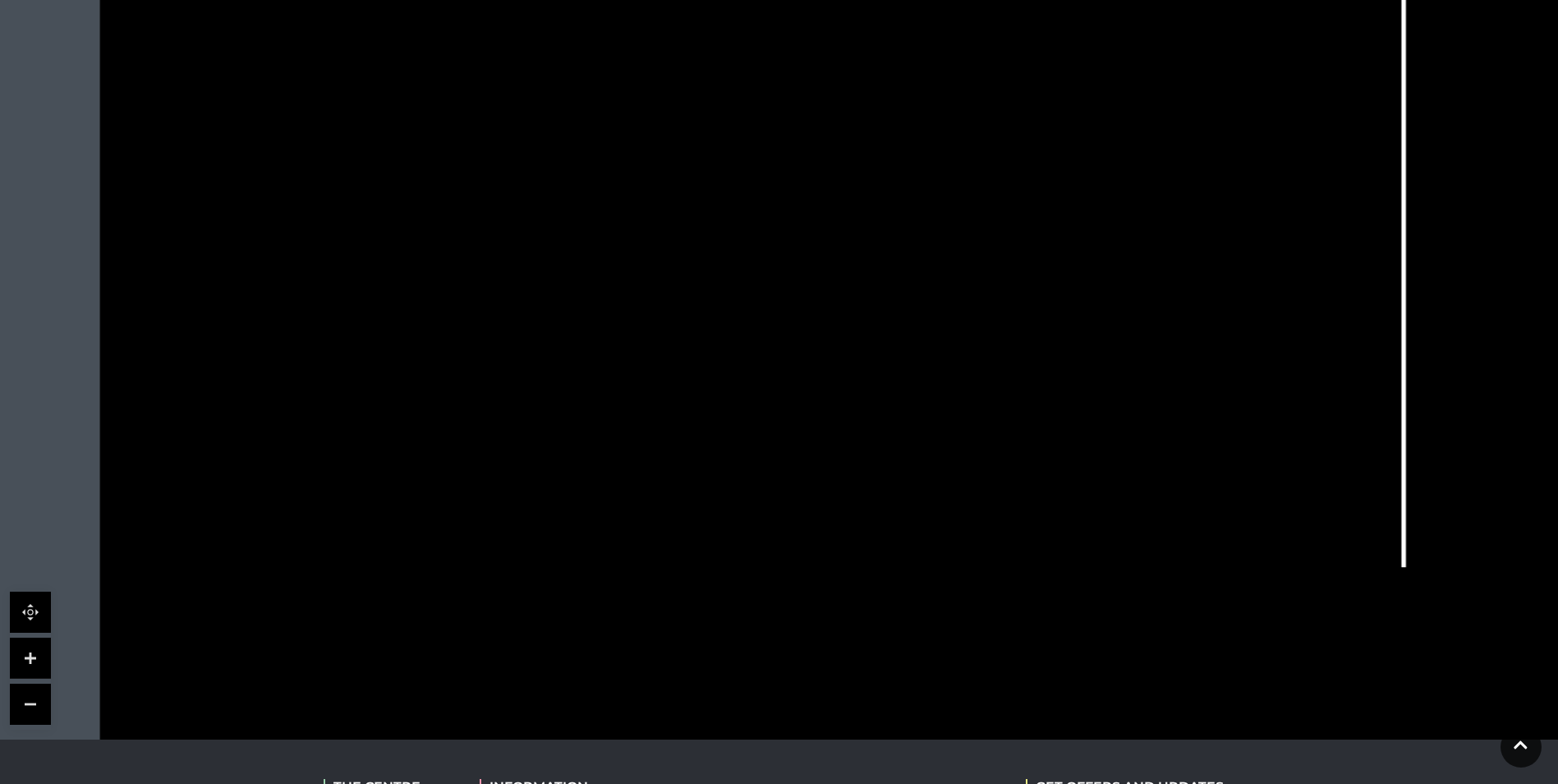
drag, startPoint x: 730, startPoint y: 409, endPoint x: 770, endPoint y: 65, distance: 346.3
click at [770, 65] on icon at bounding box center [1042, 141] width 2366 height 1331
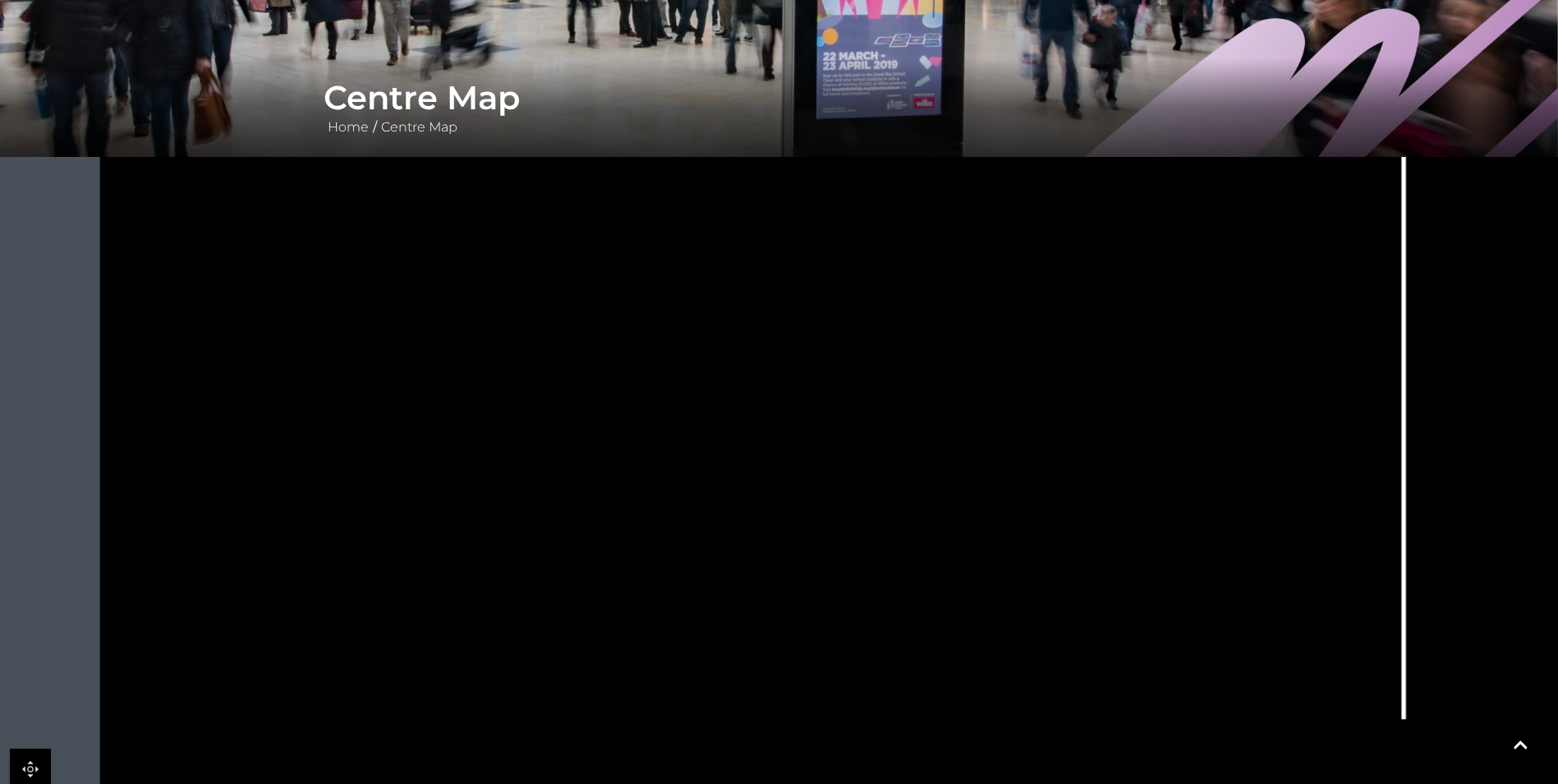
scroll to position [247, 0]
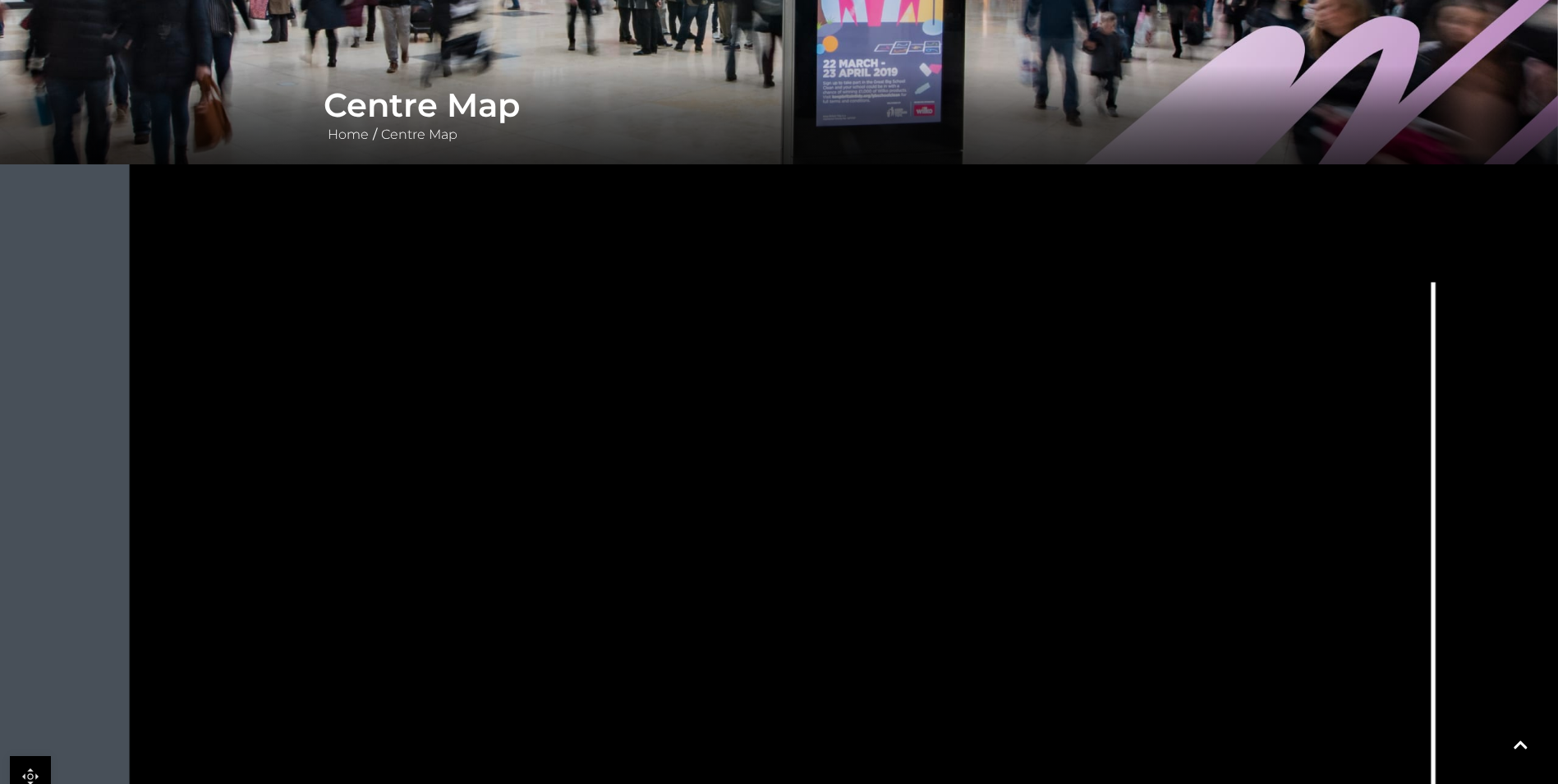
drag, startPoint x: 794, startPoint y: 198, endPoint x: 824, endPoint y: 587, distance: 390.2
click at [824, 587] on rect at bounding box center [810, 566] width 32 height 74
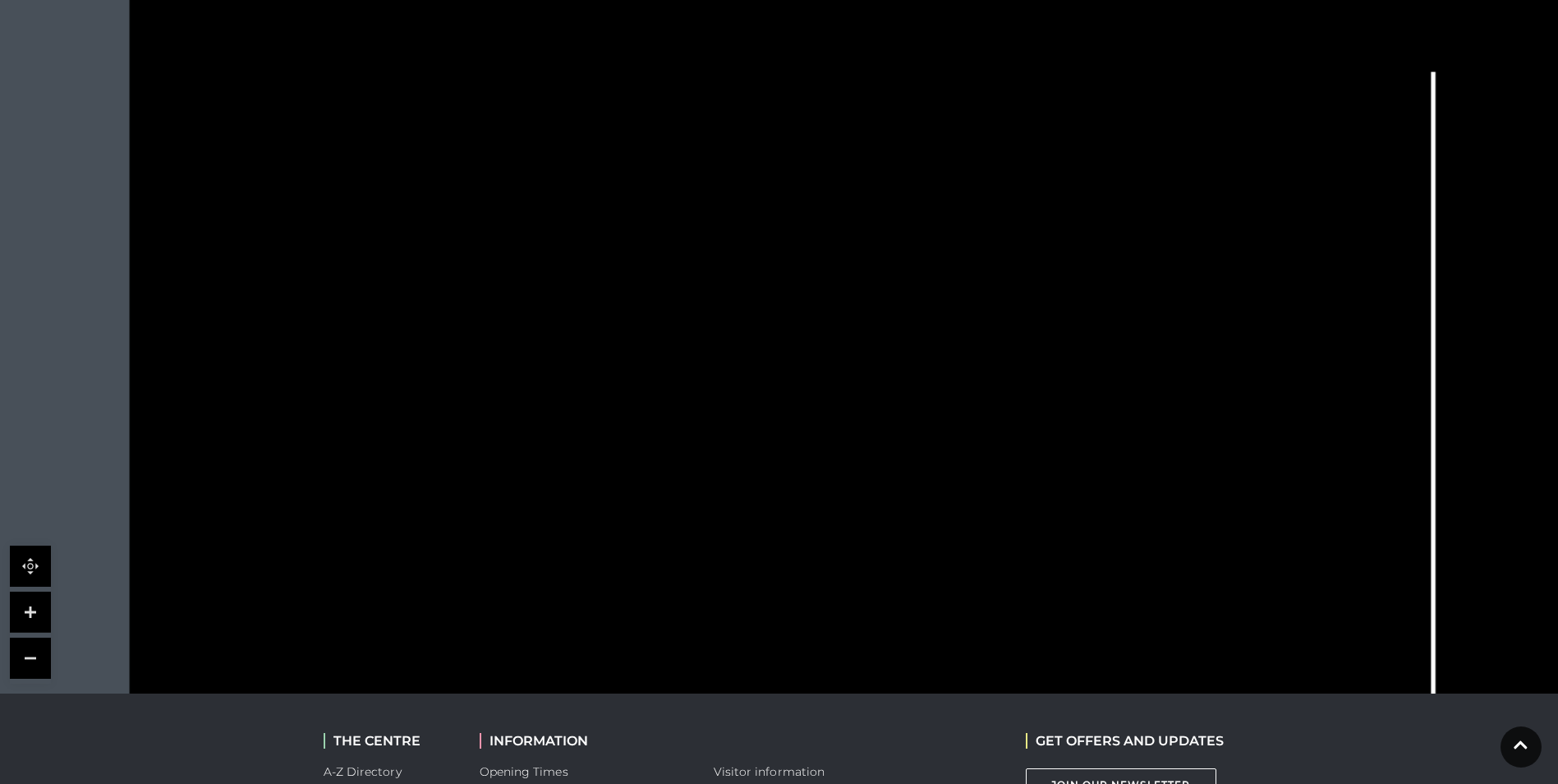
scroll to position [493, 0]
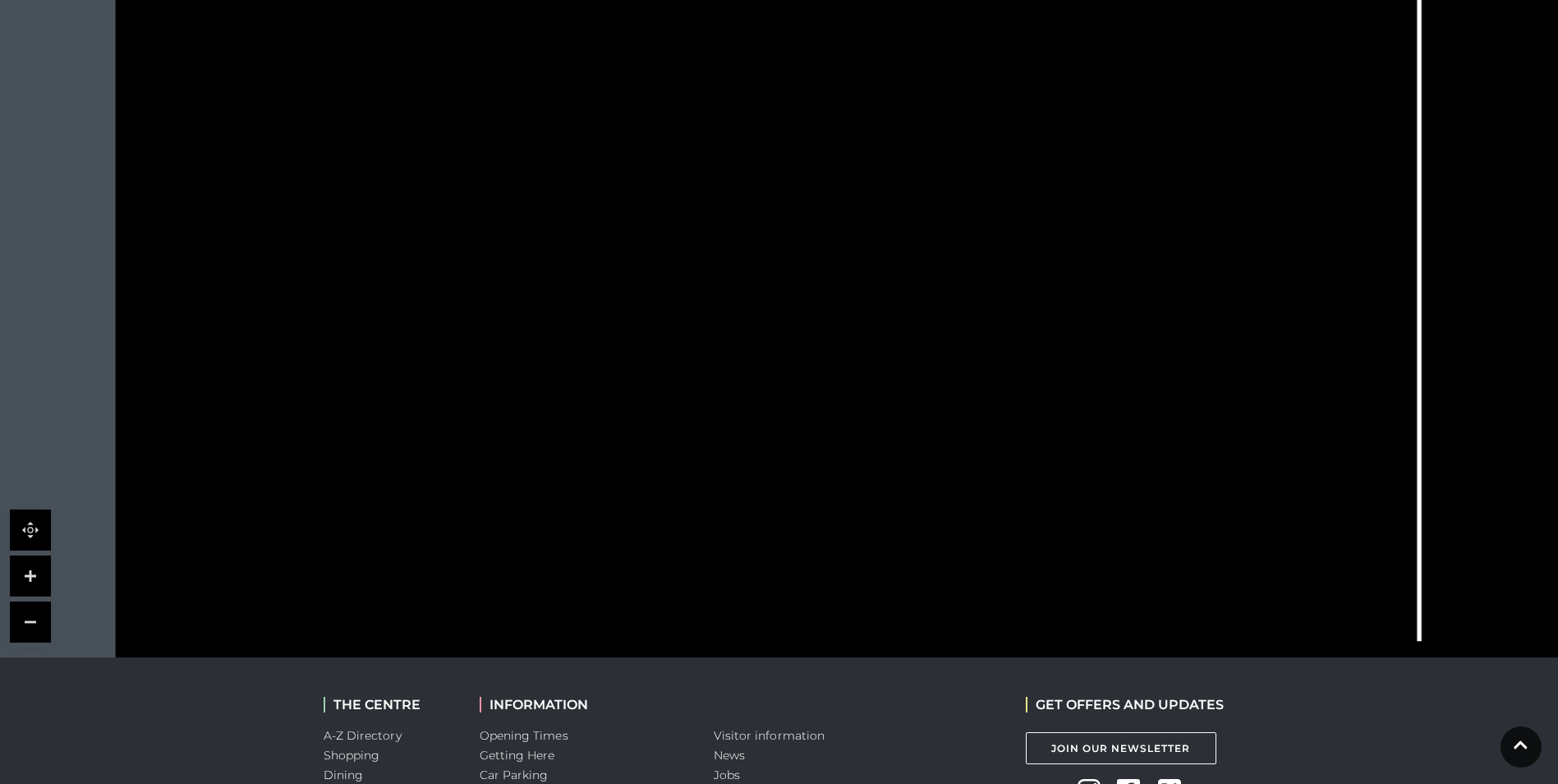
drag, startPoint x: 991, startPoint y: 567, endPoint x: 978, endPoint y: 339, distance: 228.4
click at [978, 339] on rect at bounding box center [1003, 330] width 59 height 22
